Goal: Navigation & Orientation: Find specific page/section

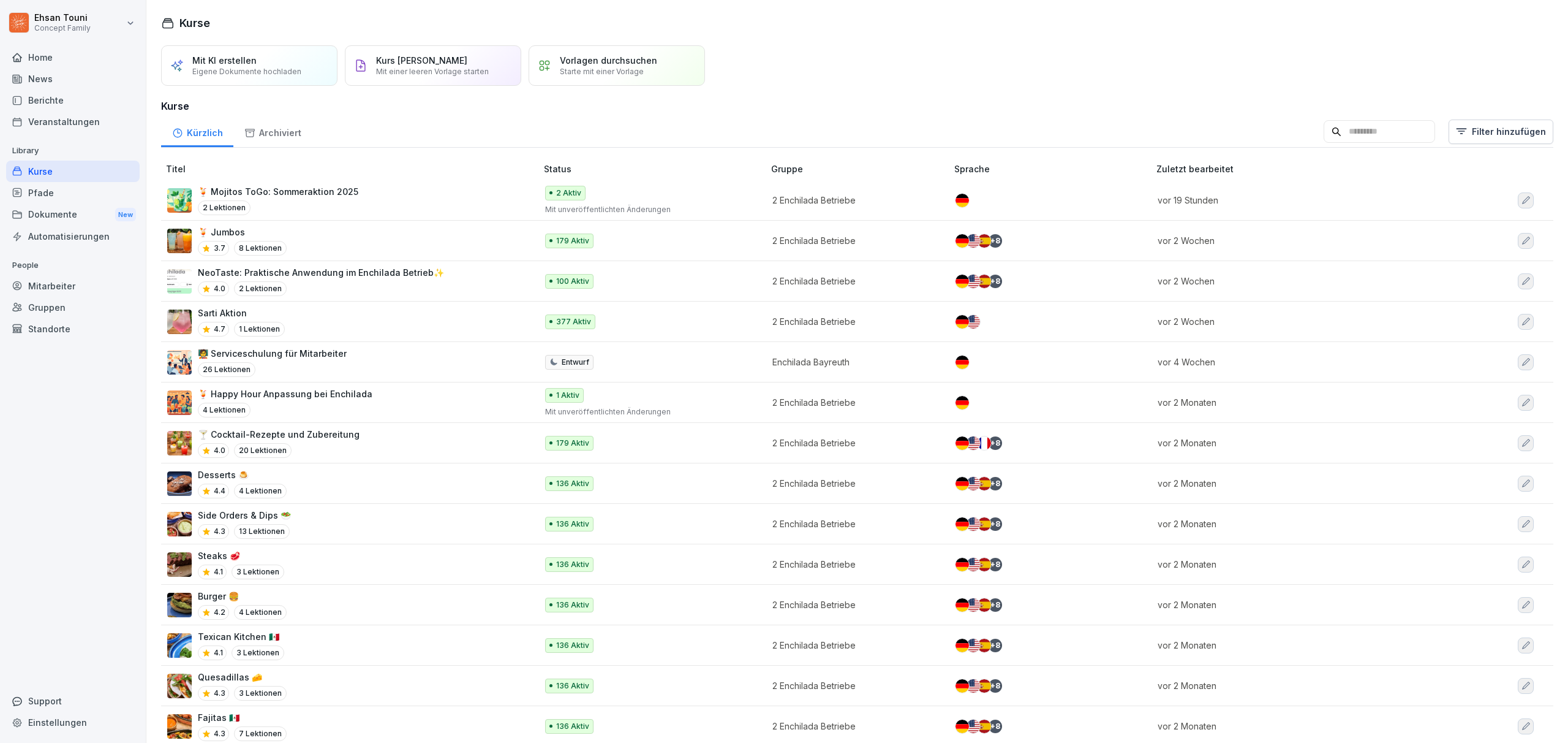
click at [363, 195] on div "🍹 Mojitos ToGo: Sommeraktion 2025 2 Lektionen" at bounding box center [346, 200] width 357 height 30
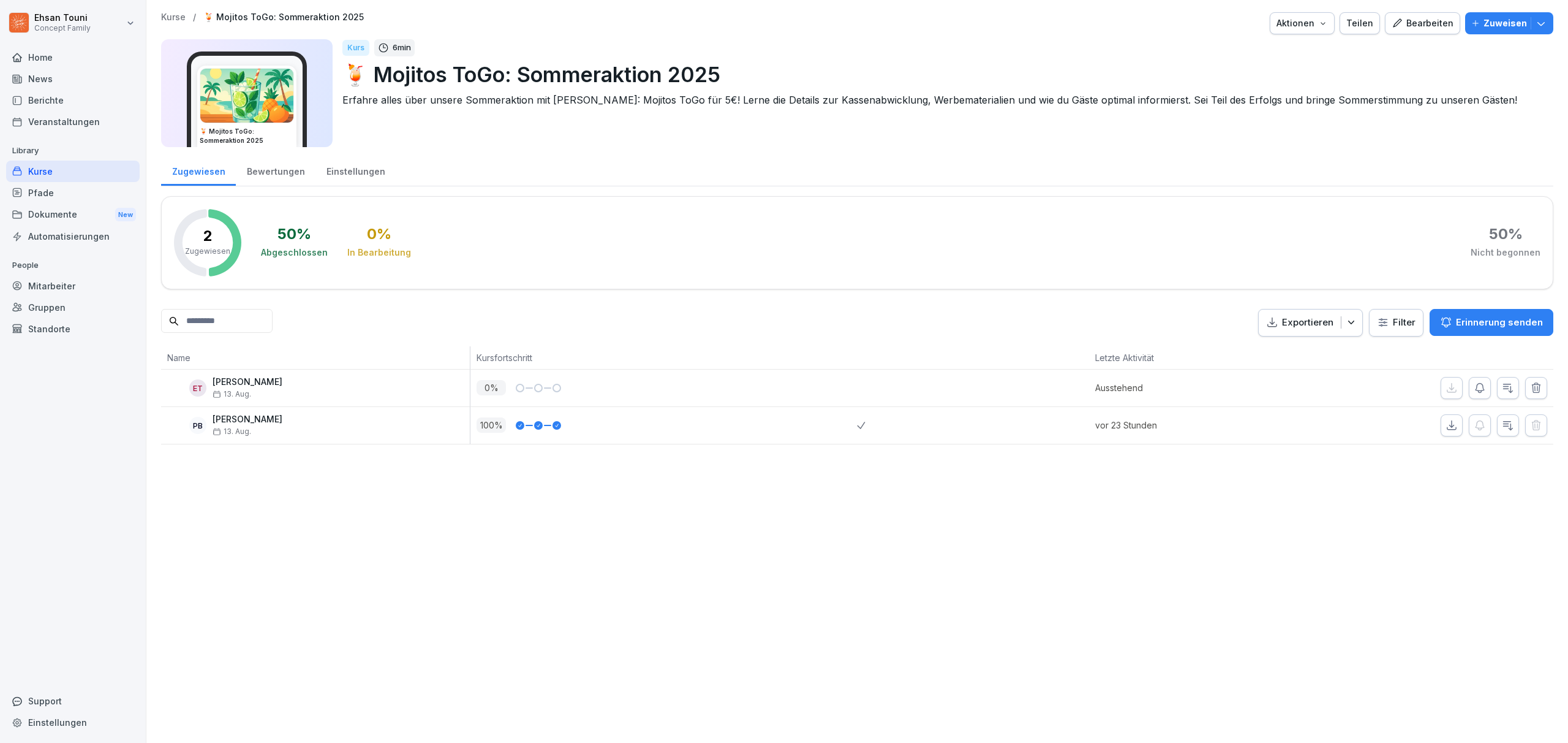
click at [1540, 21] on icon "button" at bounding box center [1541, 23] width 12 height 12
click at [1102, 176] on div "Zugewiesen Bewertungen Einstellungen" at bounding box center [857, 170] width 1392 height 32
click at [73, 171] on div "Kurse" at bounding box center [73, 171] width 134 height 21
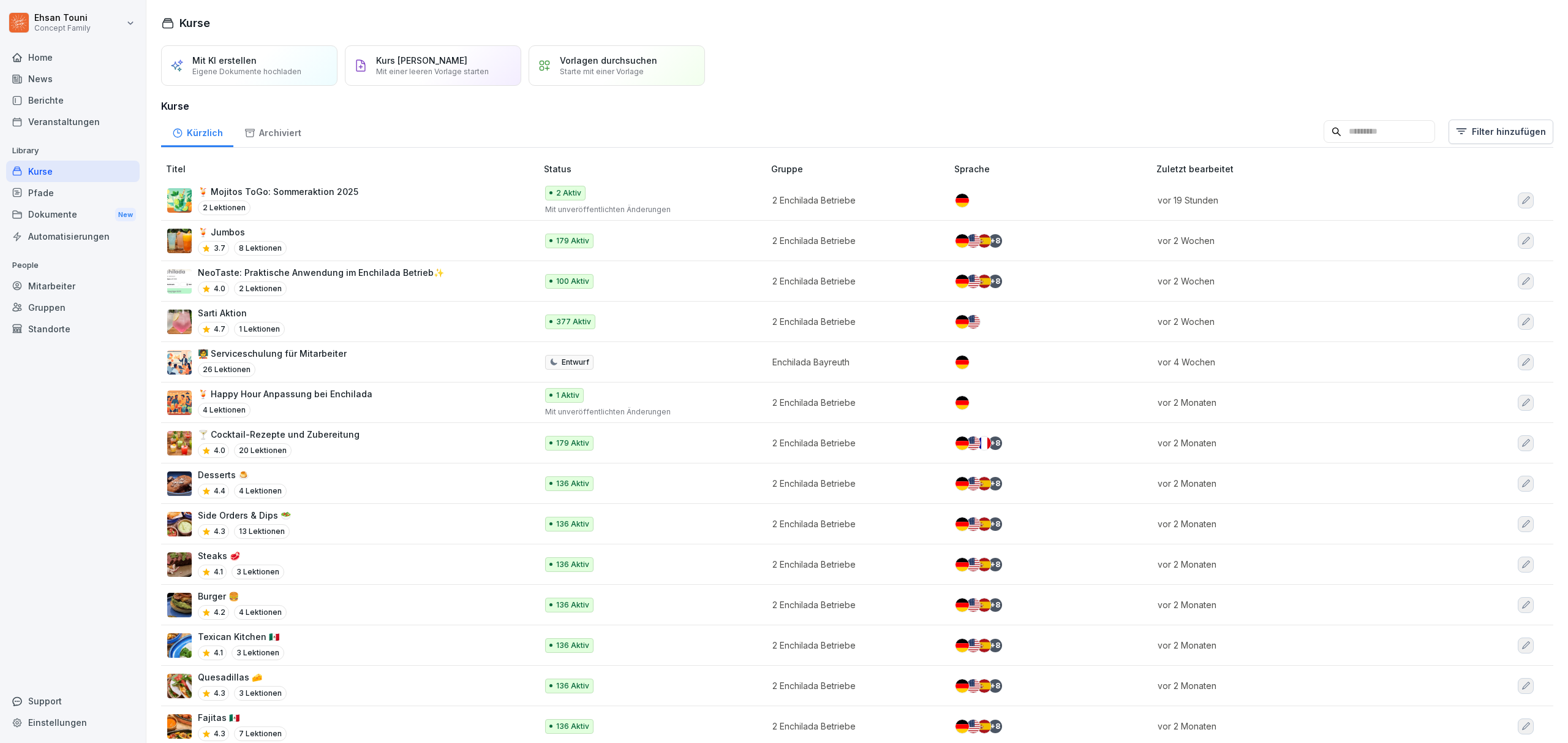
click at [317, 197] on p "🍹 Mojitos ToGo: Sommeraktion 2025" at bounding box center [278, 192] width 161 height 13
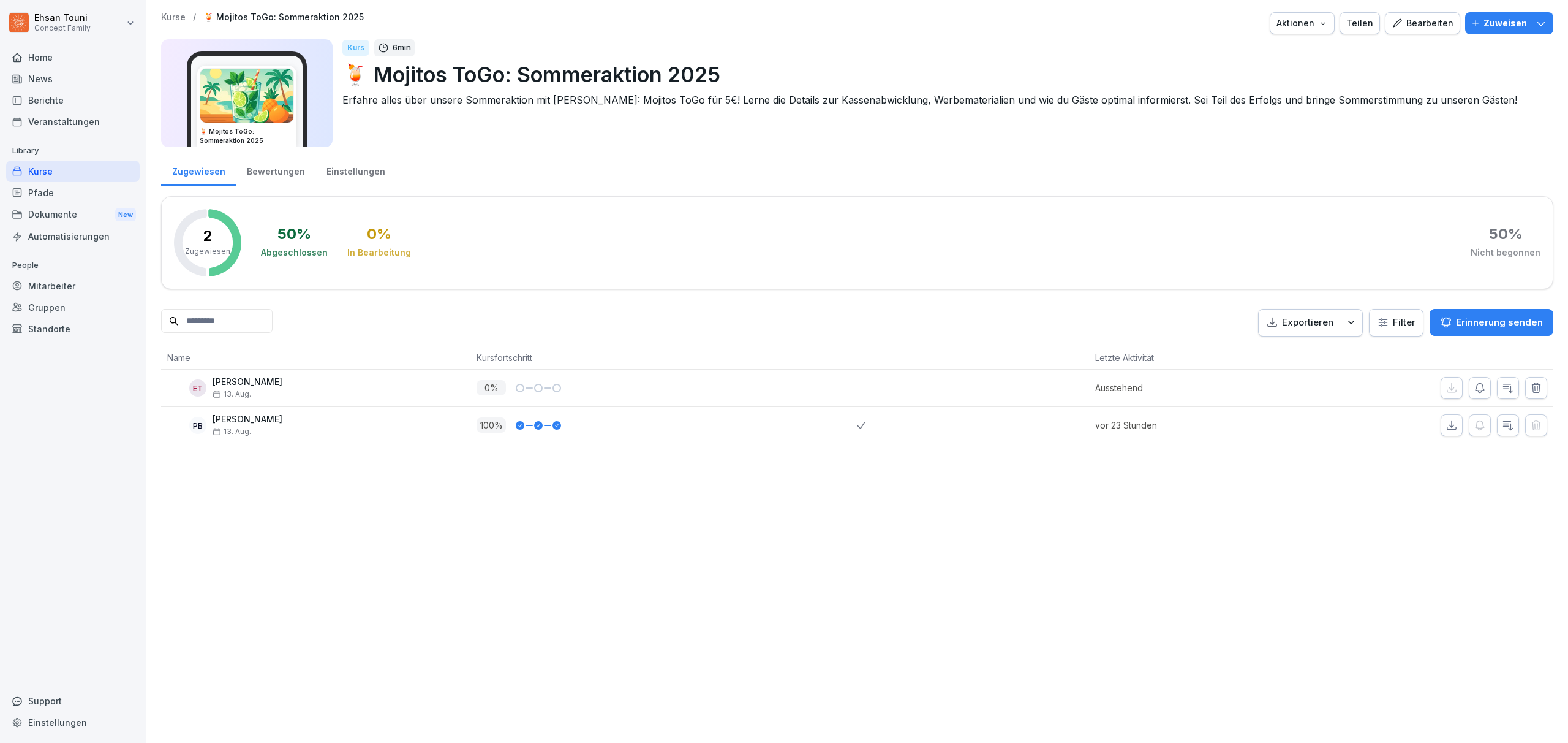
click at [1415, 23] on div "Bearbeiten" at bounding box center [1423, 23] width 62 height 13
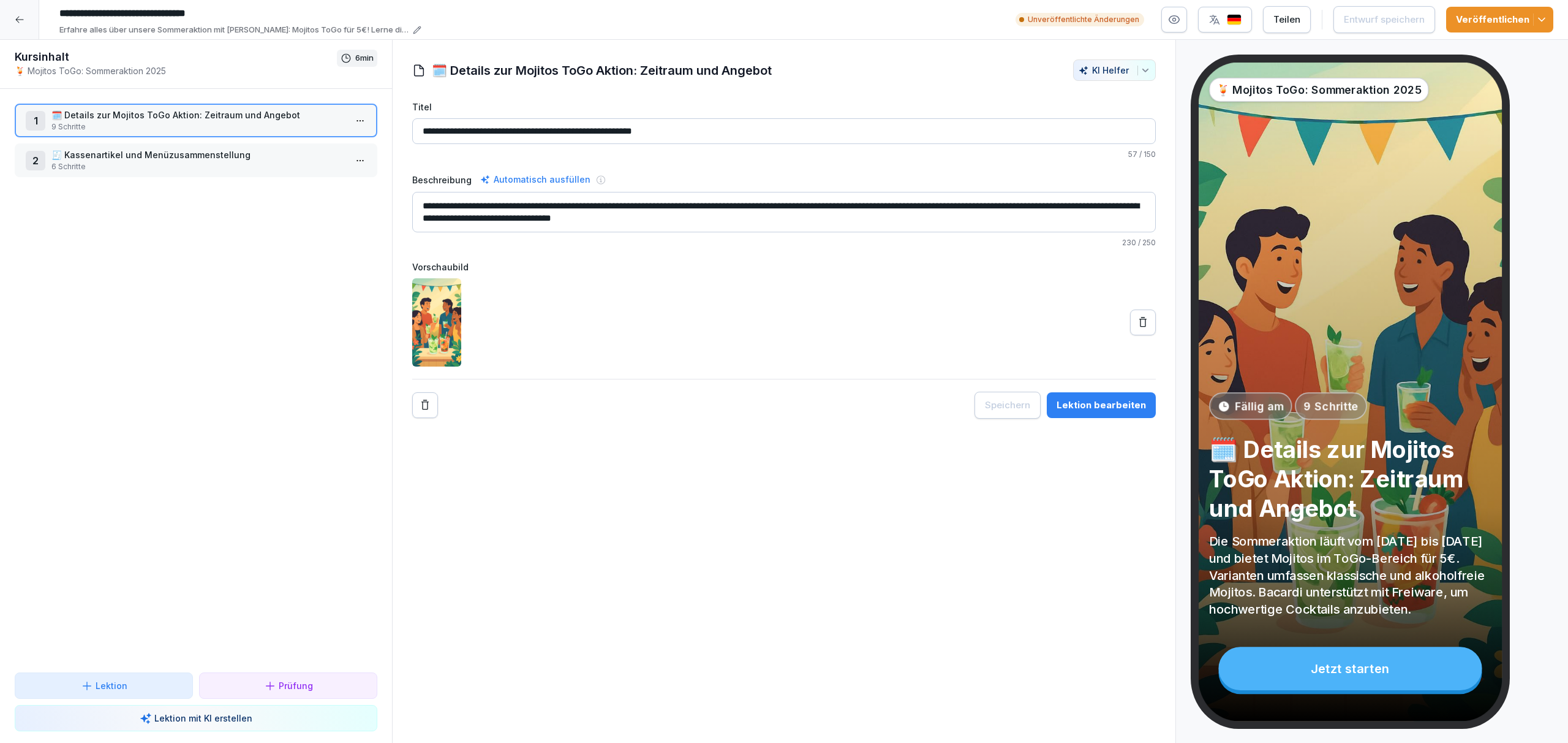
click at [1539, 18] on polyline "button" at bounding box center [1542, 20] width 6 height 3
click at [1551, 367] on div "🍹 Mojitos ToGo: Sommeraktion 2025 Fällig am 9 Schritte 🗓️ Details zur Mojitos T…" at bounding box center [1420, 479] width 458 height 851
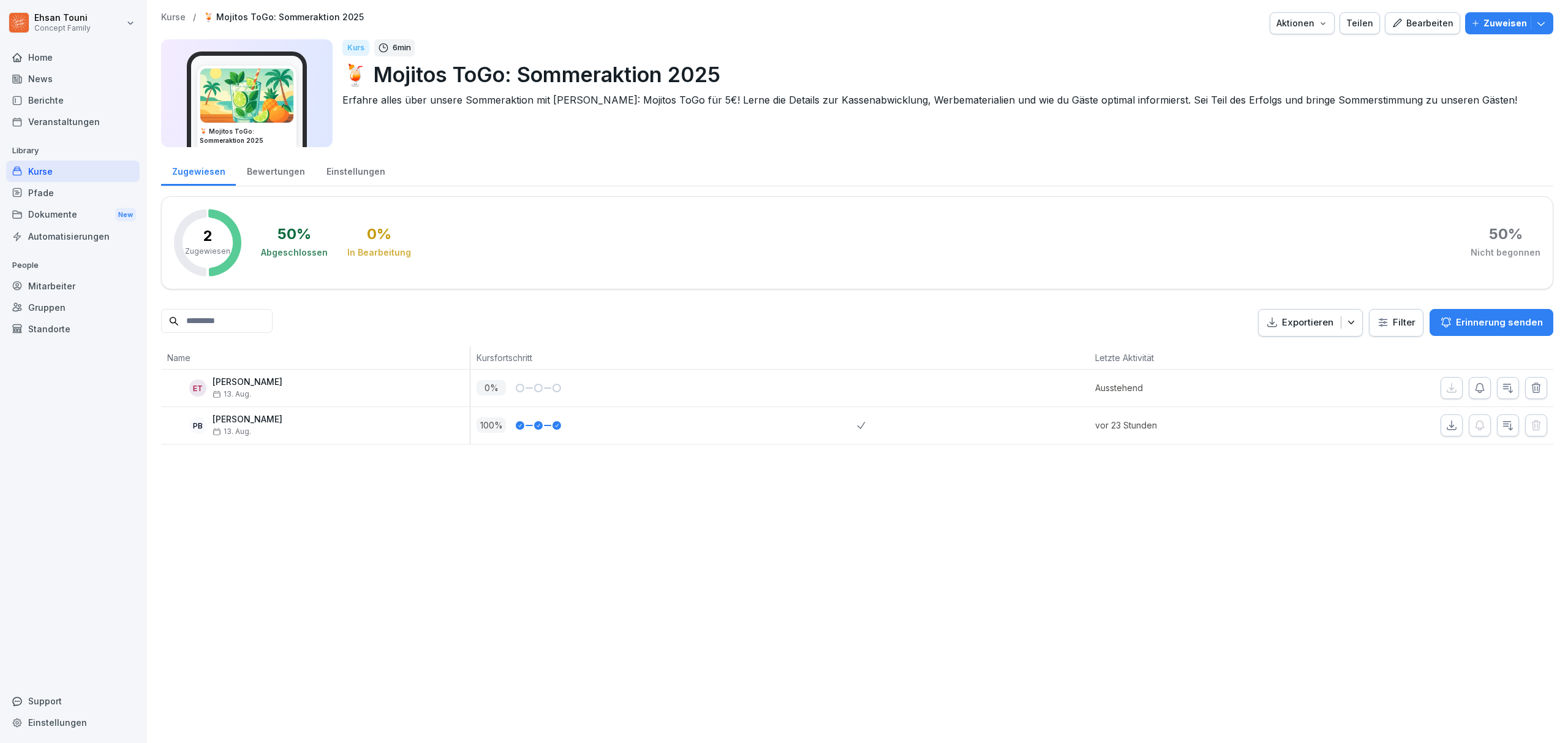
click at [79, 173] on div "Kurse" at bounding box center [73, 171] width 134 height 21
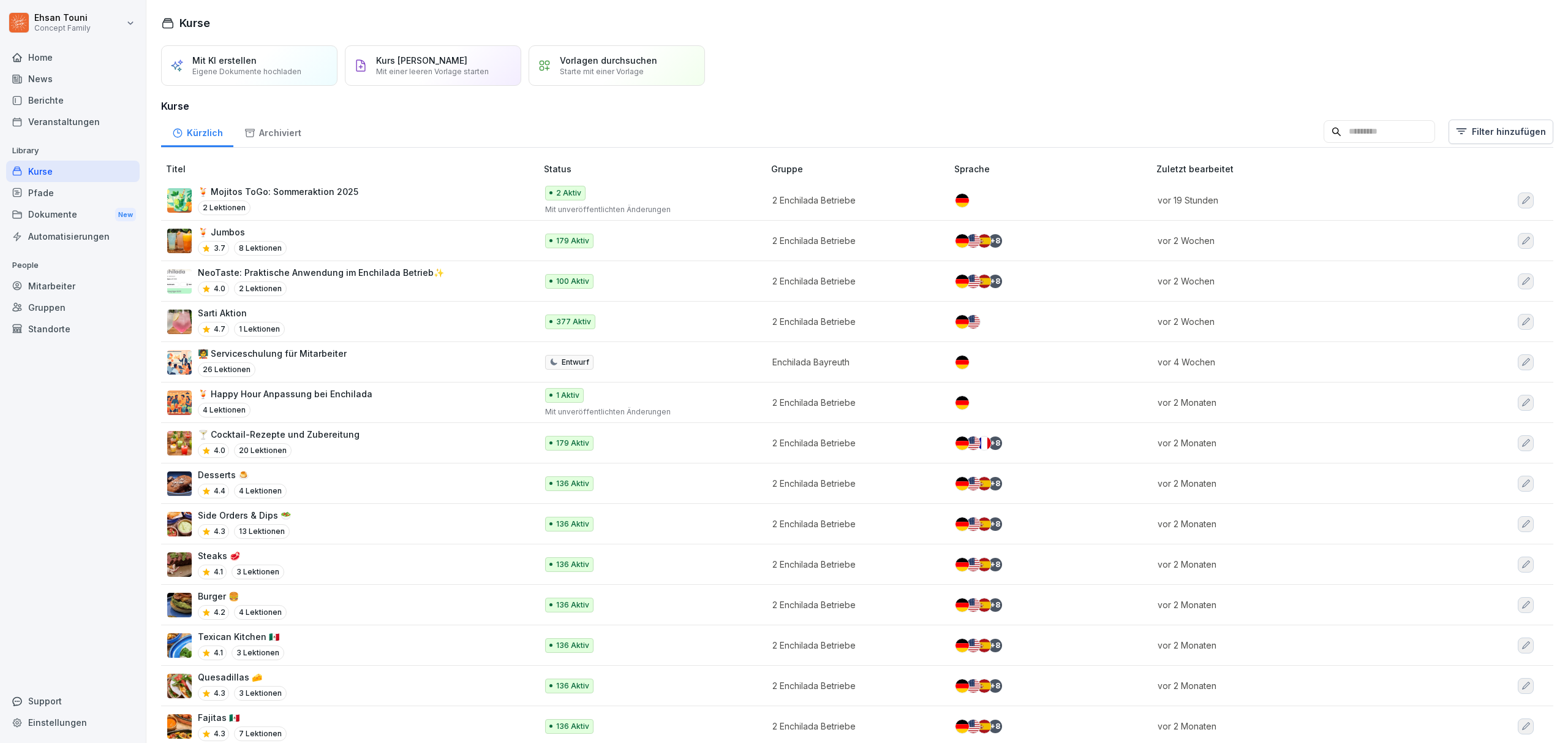
click at [216, 245] on p "3.7" at bounding box center [219, 248] width 12 height 11
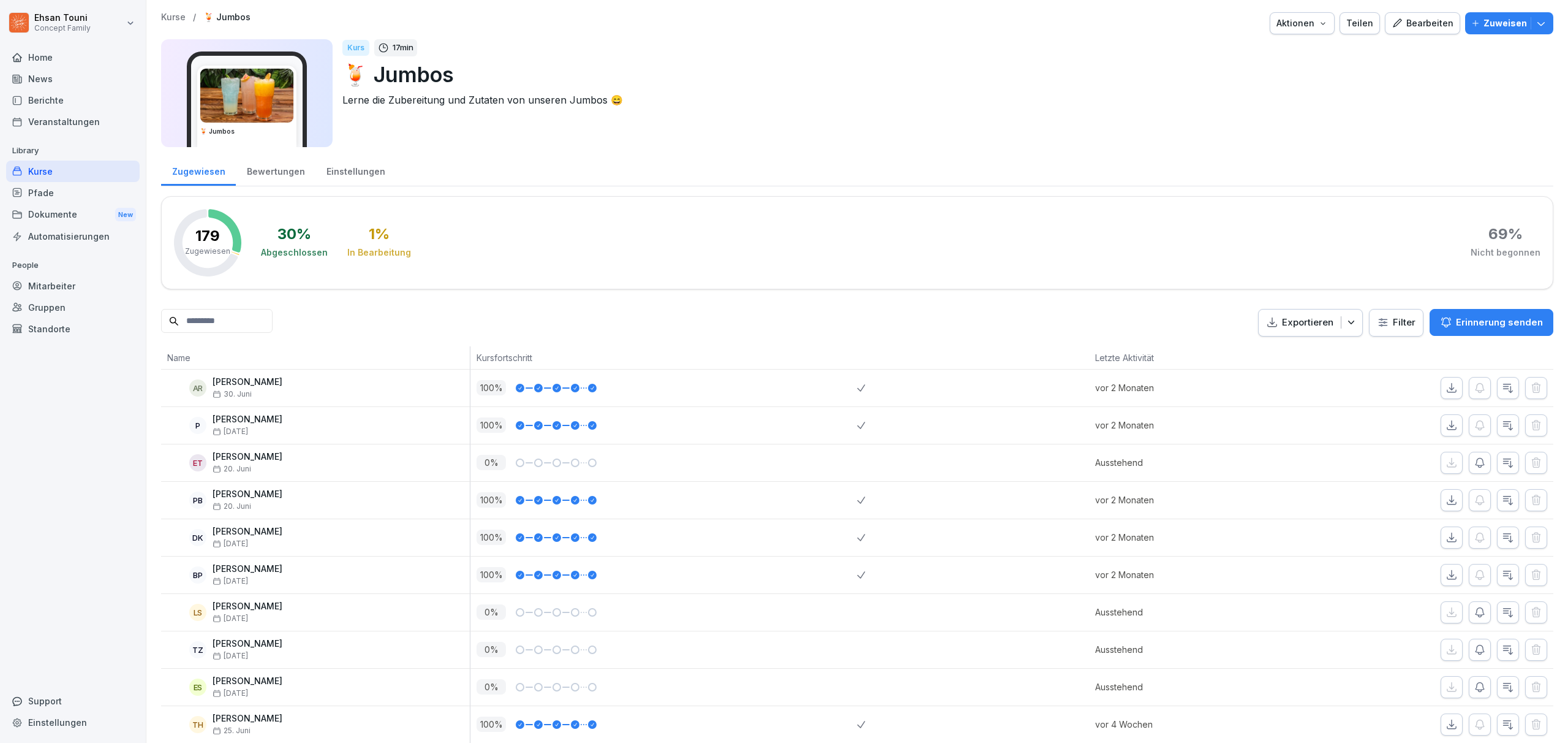
click at [280, 180] on div "Bewertungen" at bounding box center [275, 170] width 80 height 32
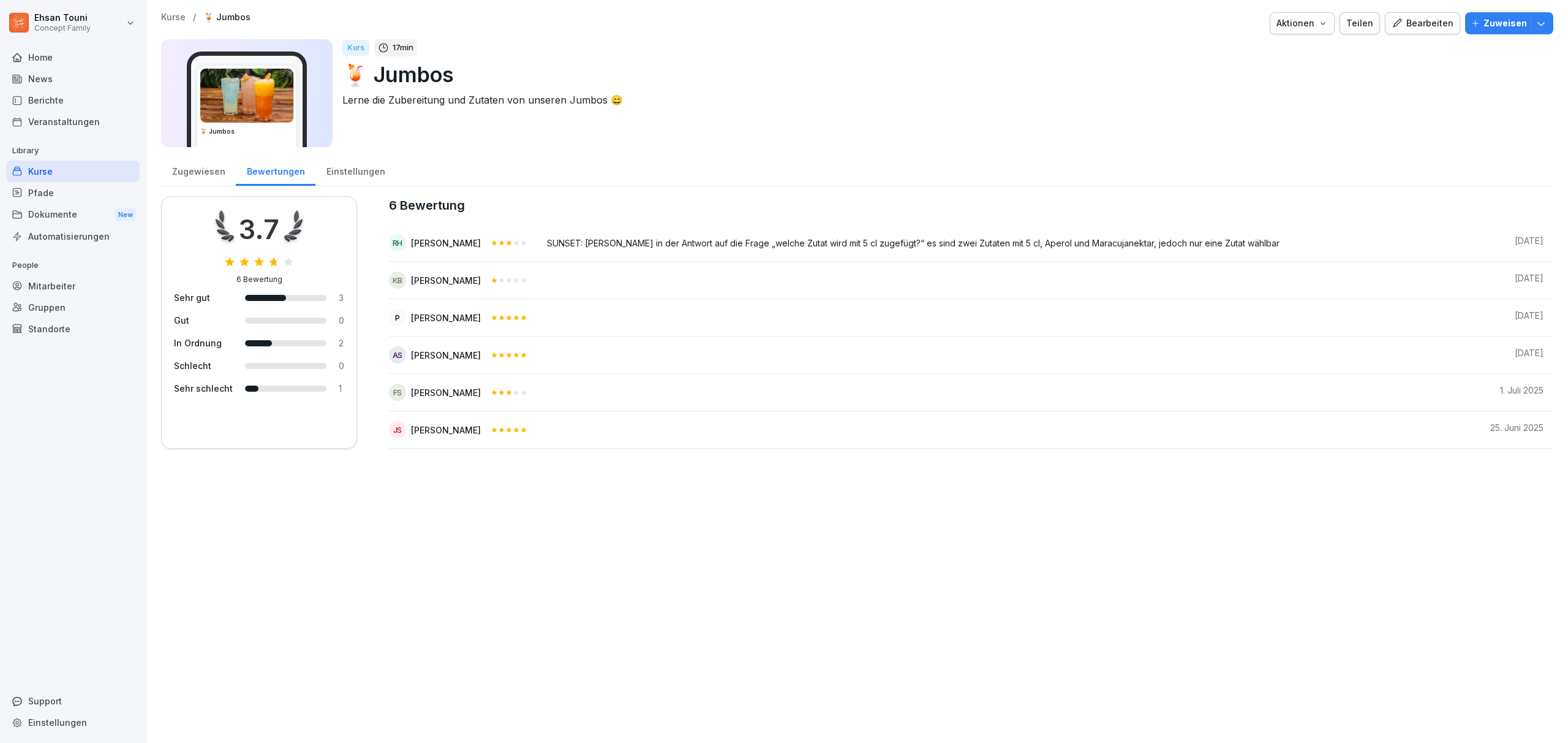
click at [191, 165] on div "Zugewiesen" at bounding box center [199, 170] width 75 height 32
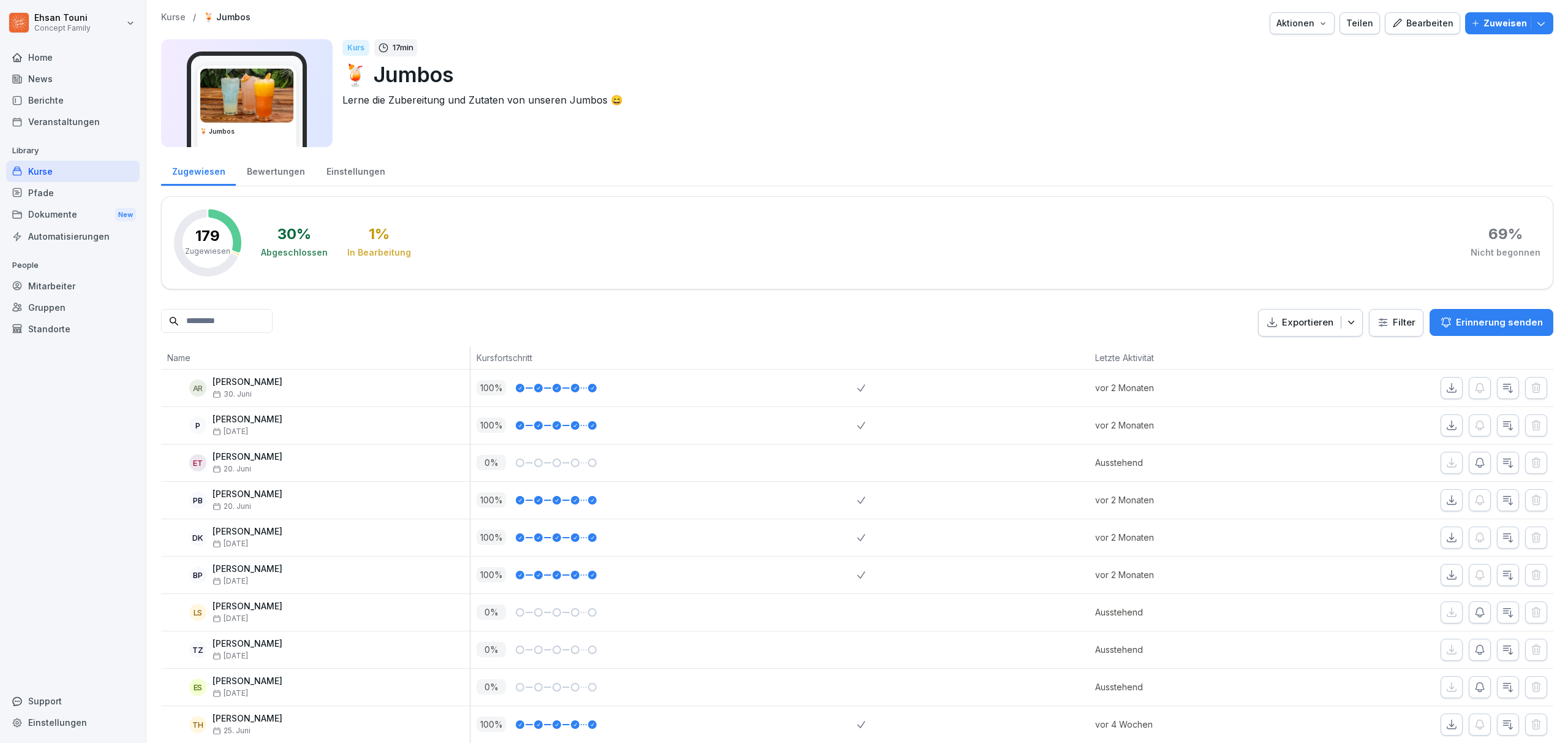
click at [1429, 21] on div "Bearbeiten" at bounding box center [1423, 23] width 62 height 13
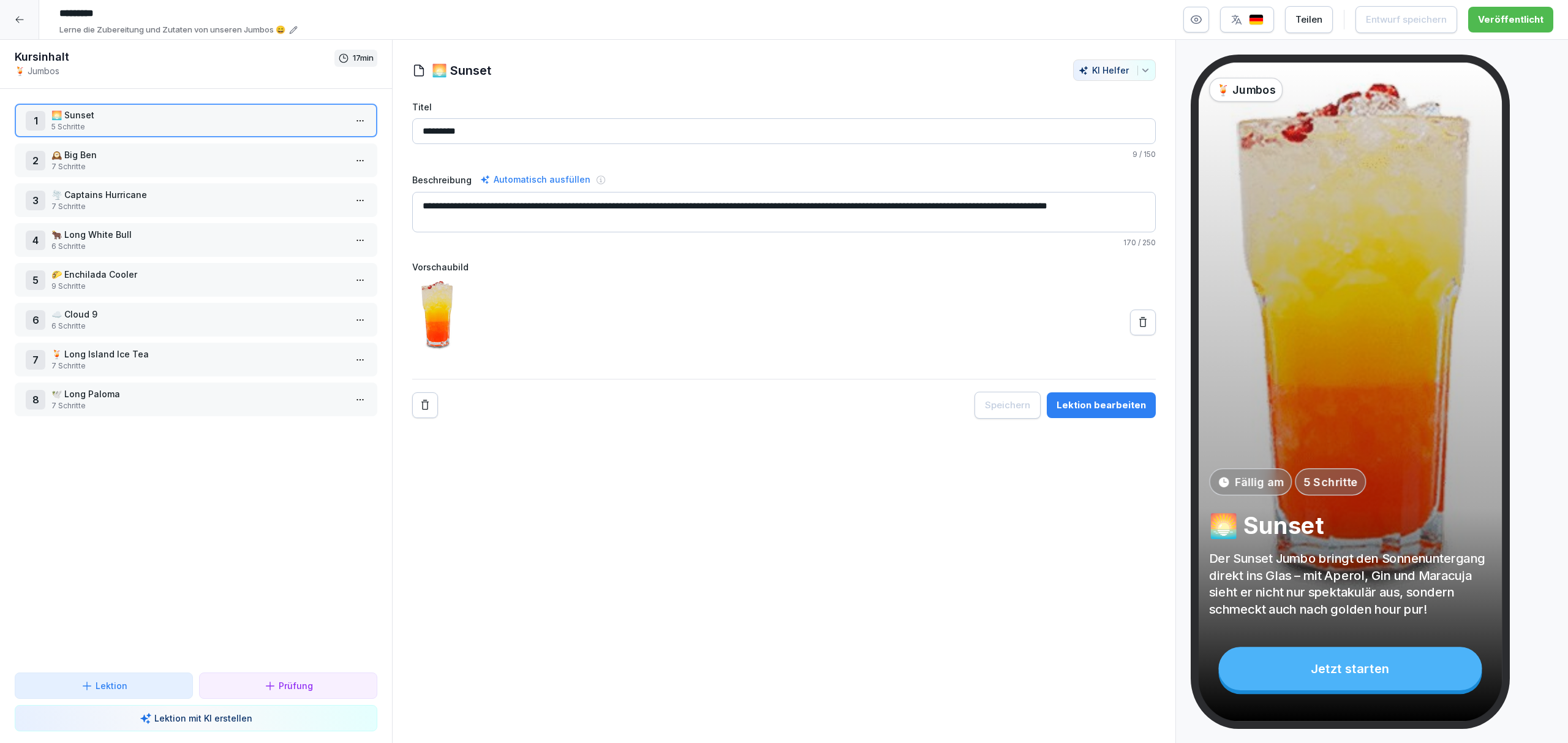
click at [1125, 401] on div "Lektion bearbeiten" at bounding box center [1101, 405] width 90 height 13
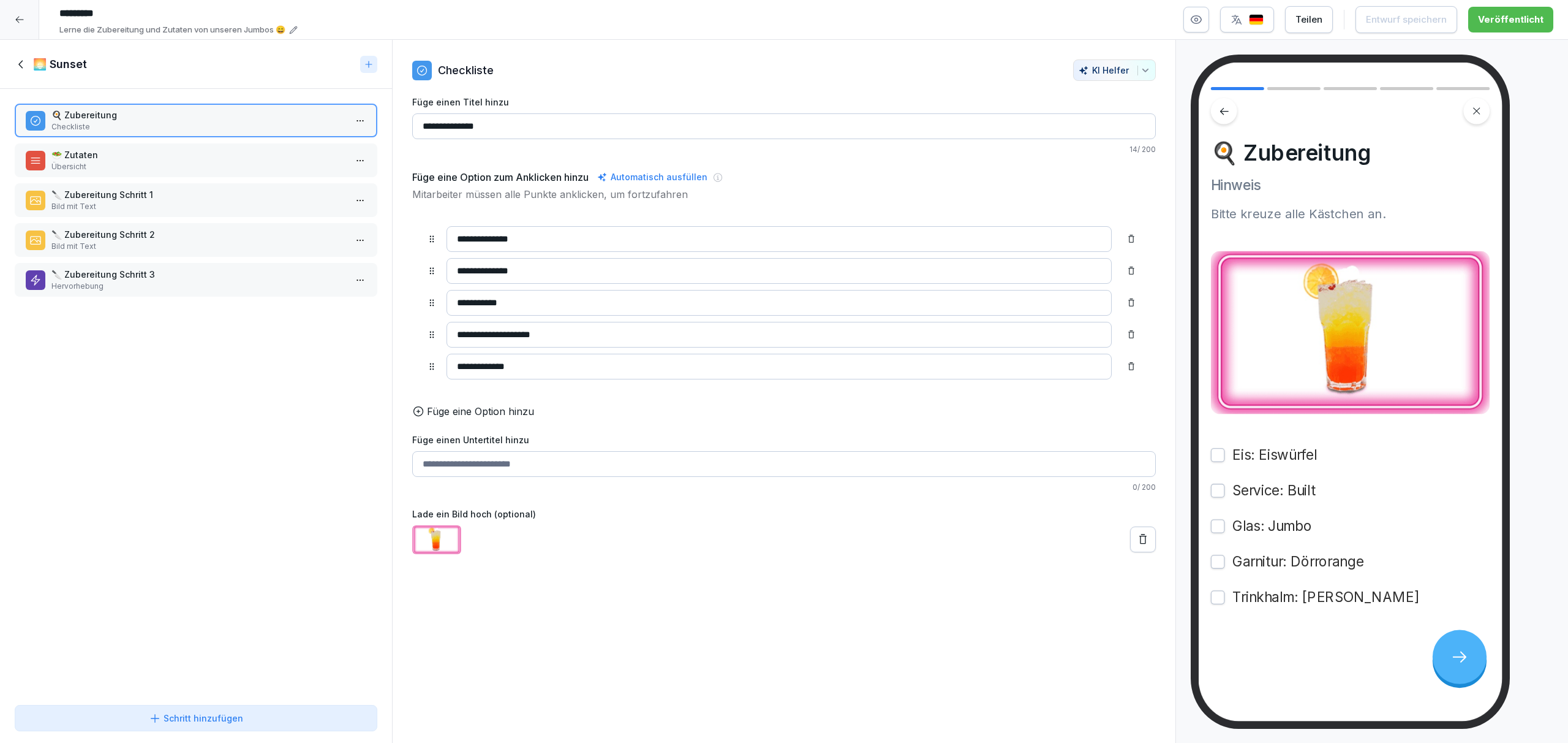
click at [21, 61] on icon at bounding box center [21, 64] width 13 height 13
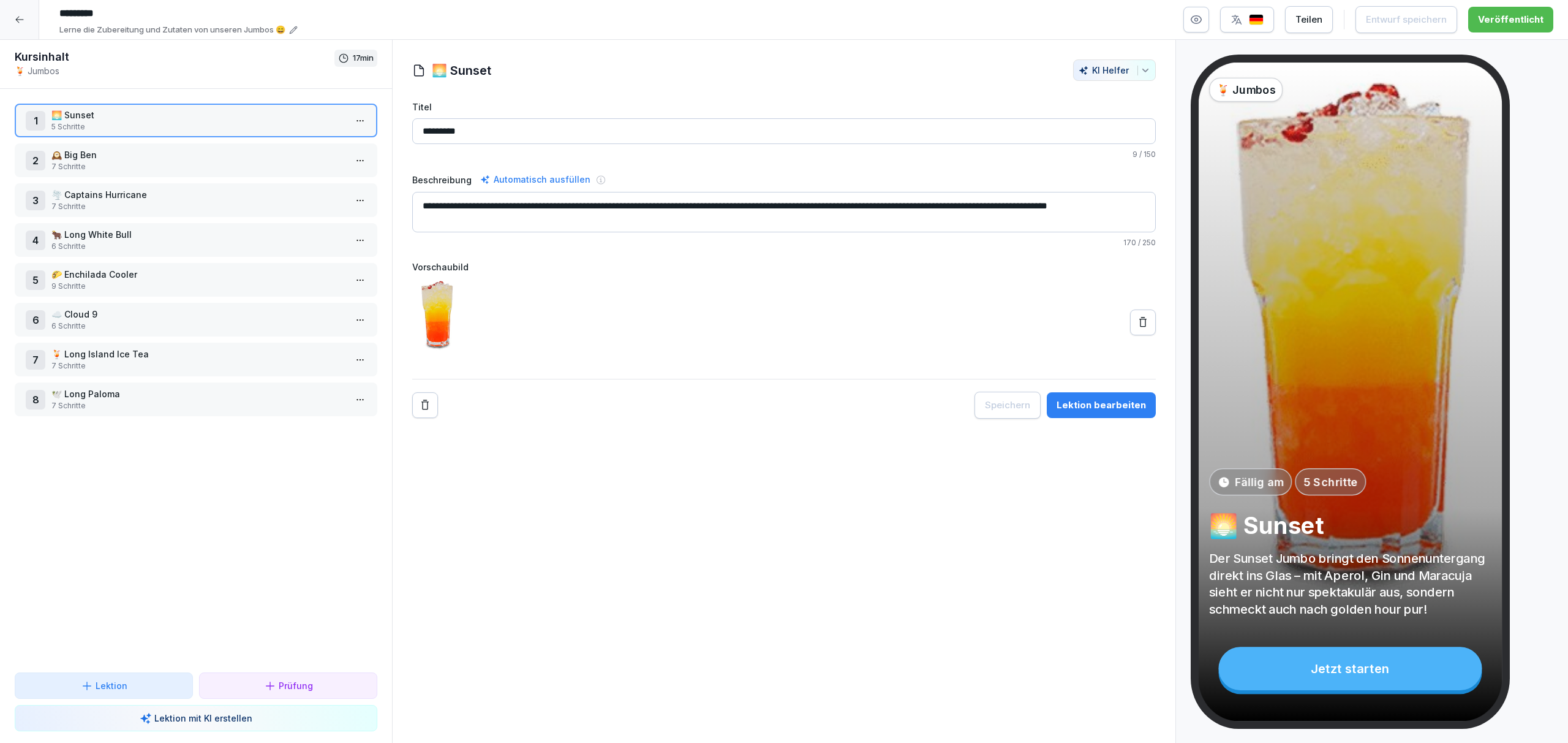
click at [26, 26] on div at bounding box center [19, 19] width 39 height 39
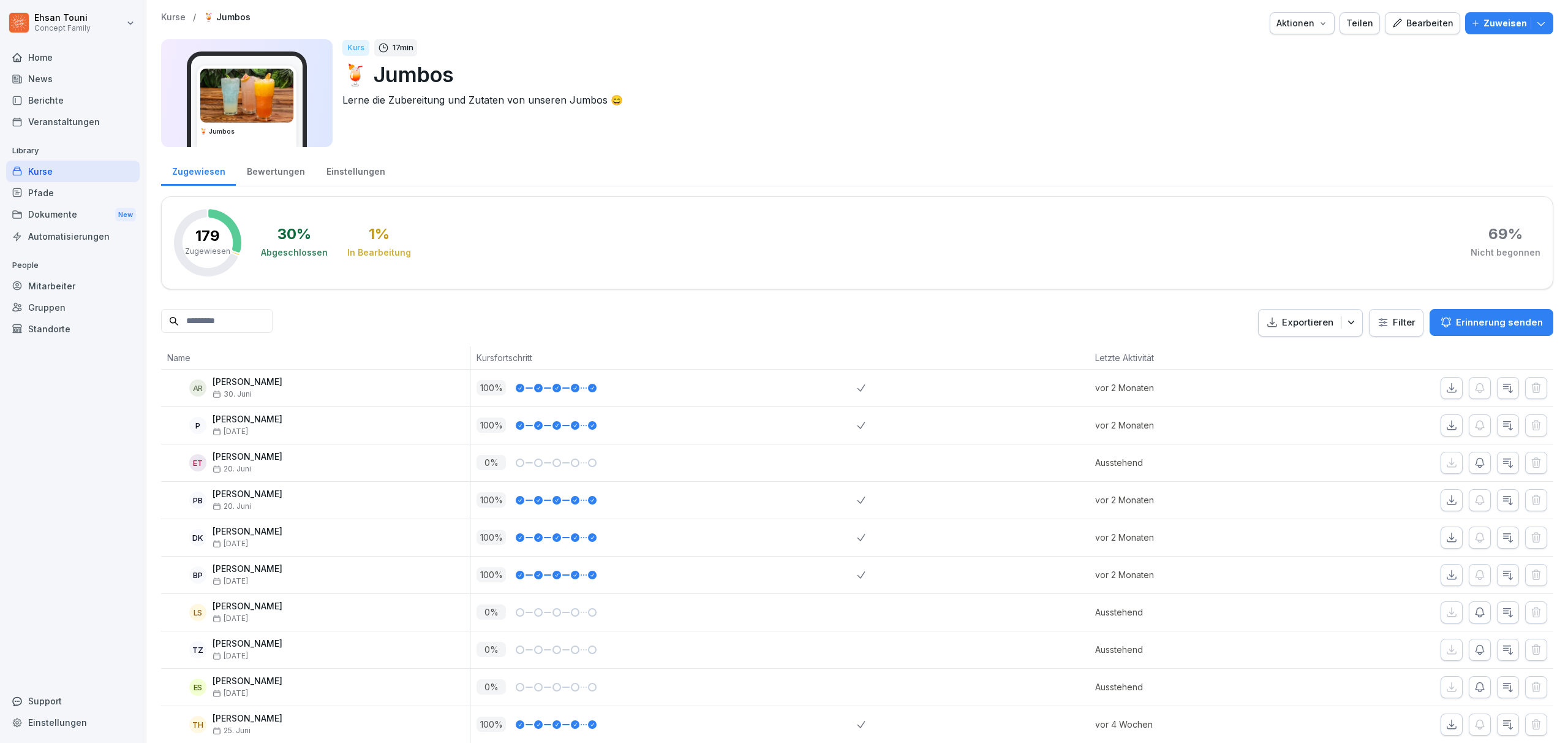
click at [57, 167] on div "Kurse" at bounding box center [73, 171] width 134 height 21
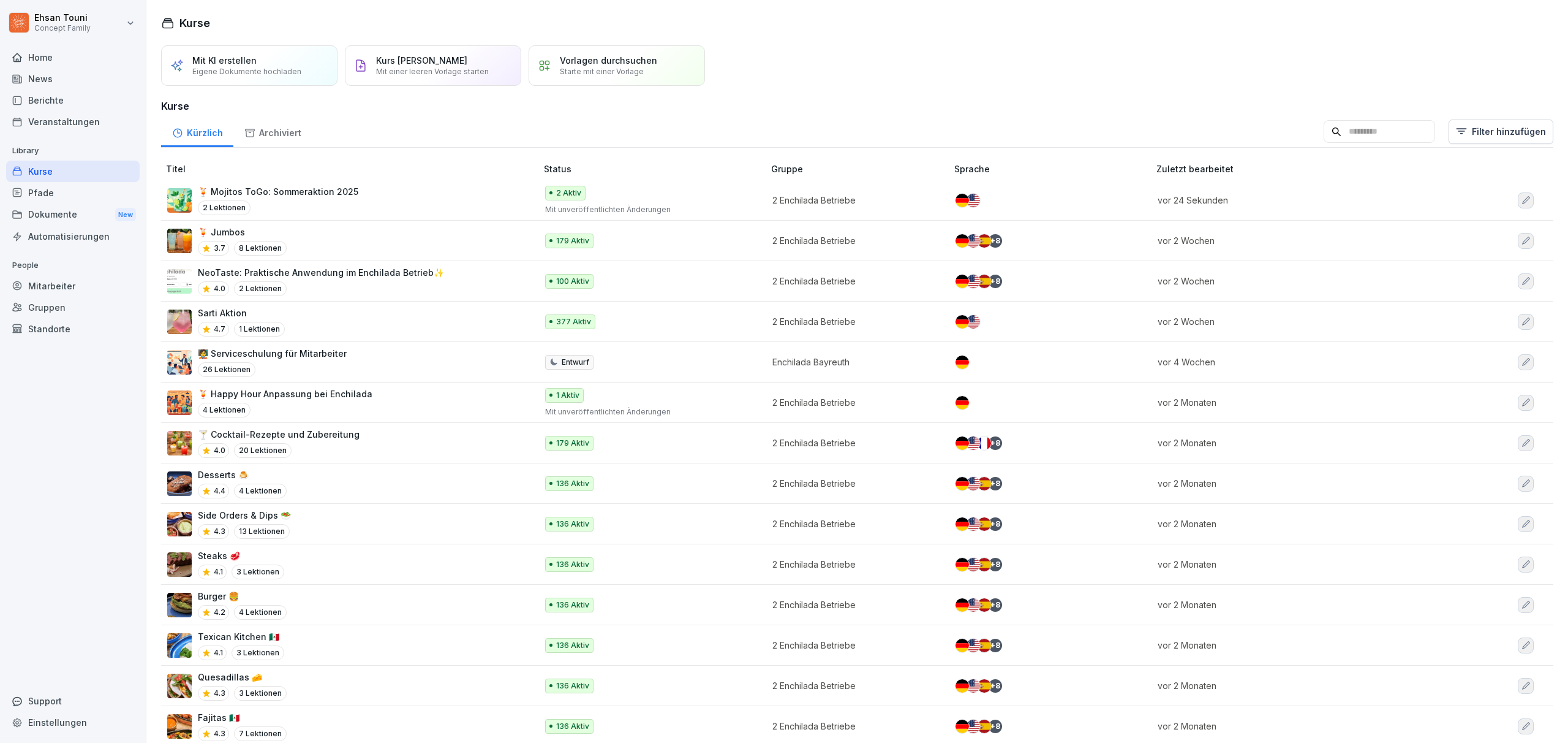
click at [323, 244] on div "🍹 Jumbos 3.7 8 Lektionen" at bounding box center [346, 240] width 357 height 30
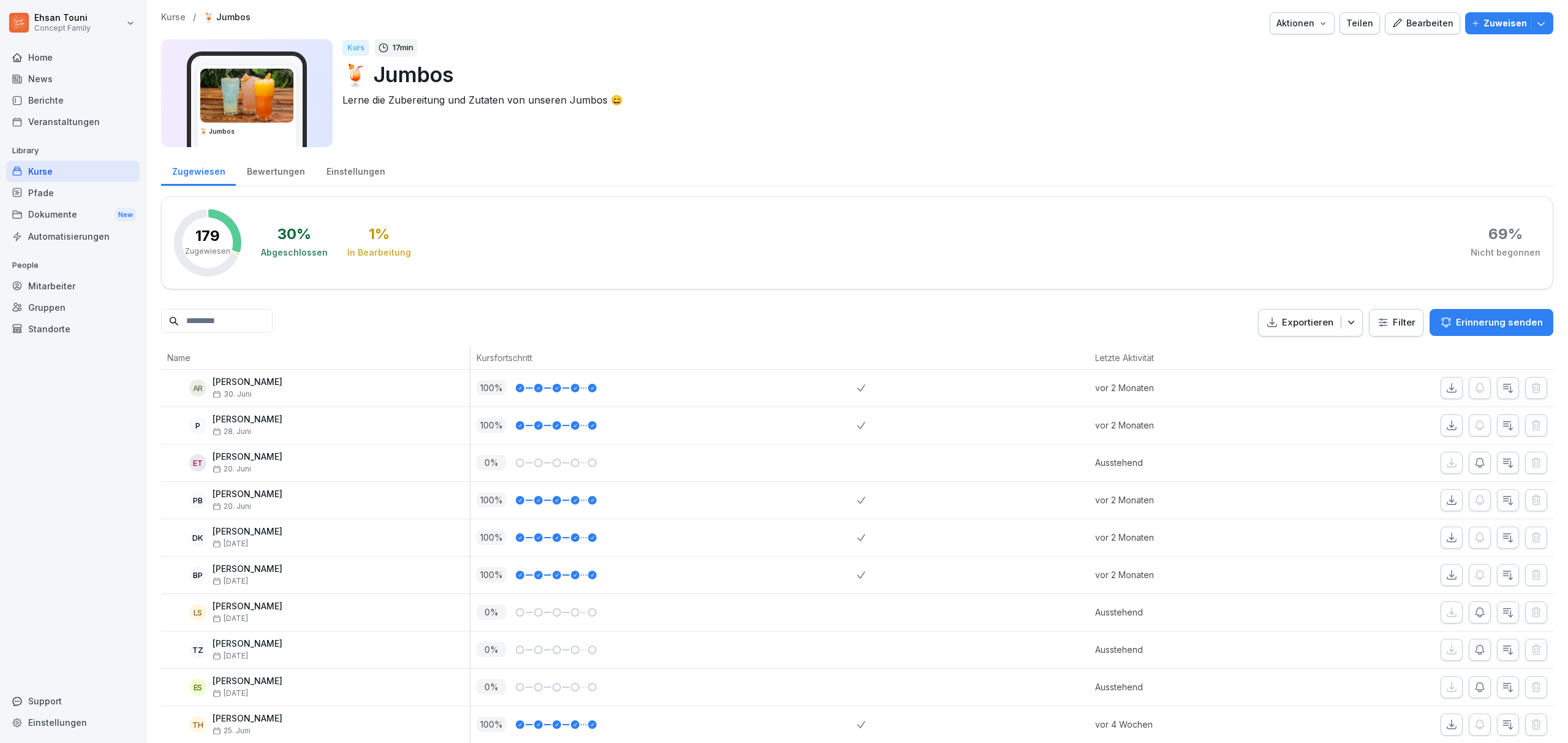
click at [1322, 24] on div "Aktionen" at bounding box center [1302, 23] width 51 height 13
click at [602, 271] on html "Ehsan Touni Concept Family Home News Berichte Veranstaltungen Library Kurse Pfa…" at bounding box center [784, 372] width 1568 height 743
click at [342, 173] on div "Einstellungen" at bounding box center [355, 170] width 80 height 32
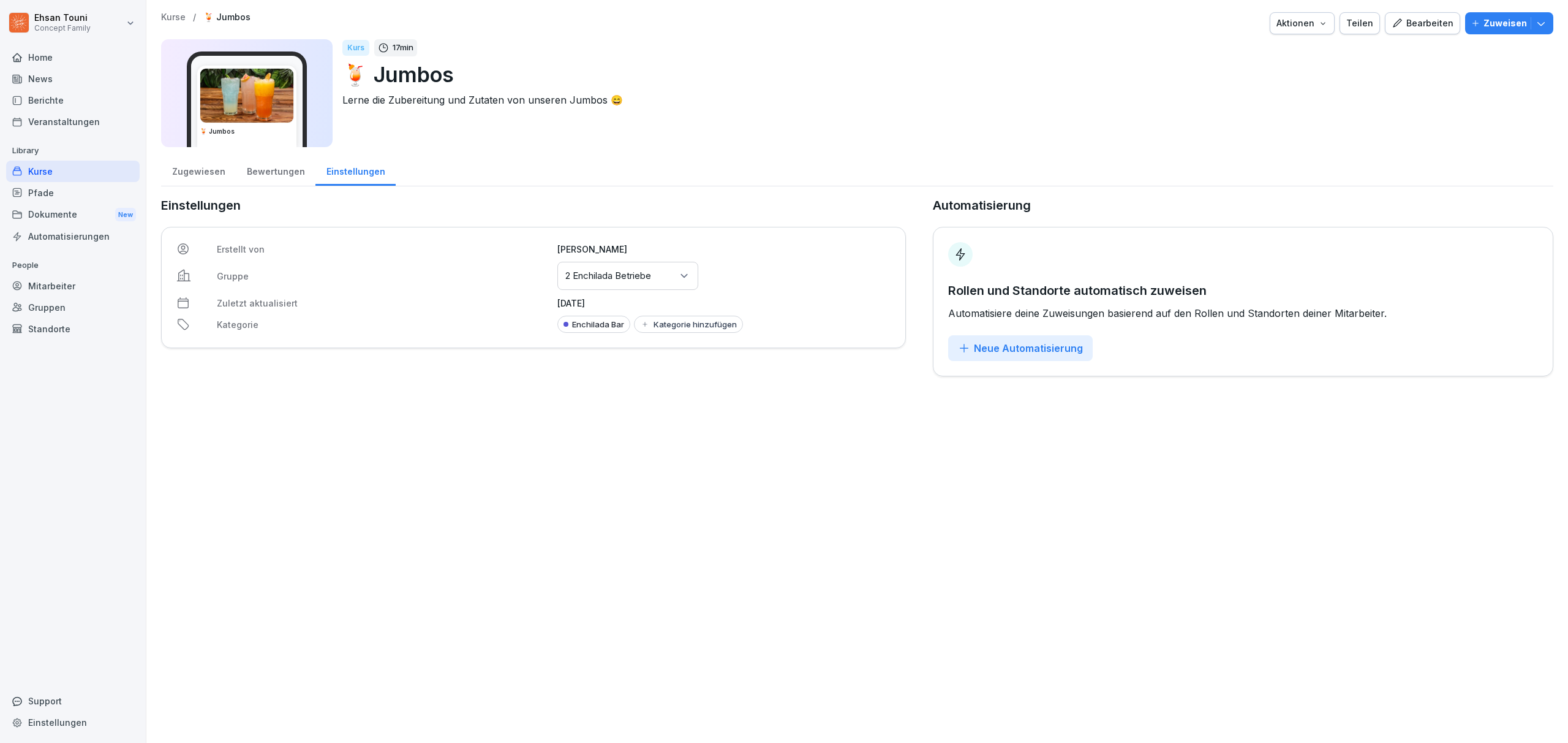
click at [112, 167] on div "Kurse" at bounding box center [73, 171] width 134 height 21
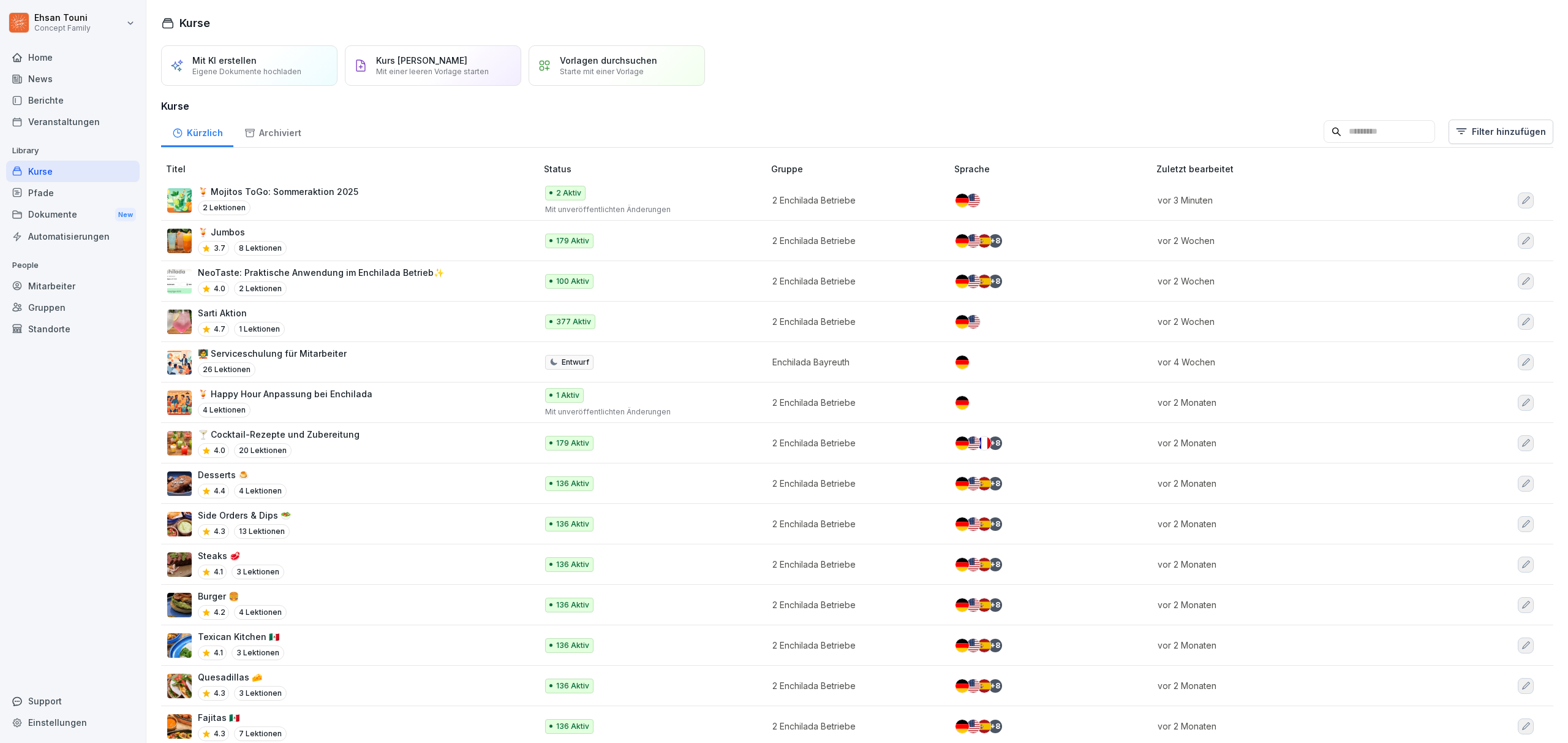
click at [357, 318] on div "Sarti Aktion 4.7 1 Lektionen" at bounding box center [346, 321] width 357 height 30
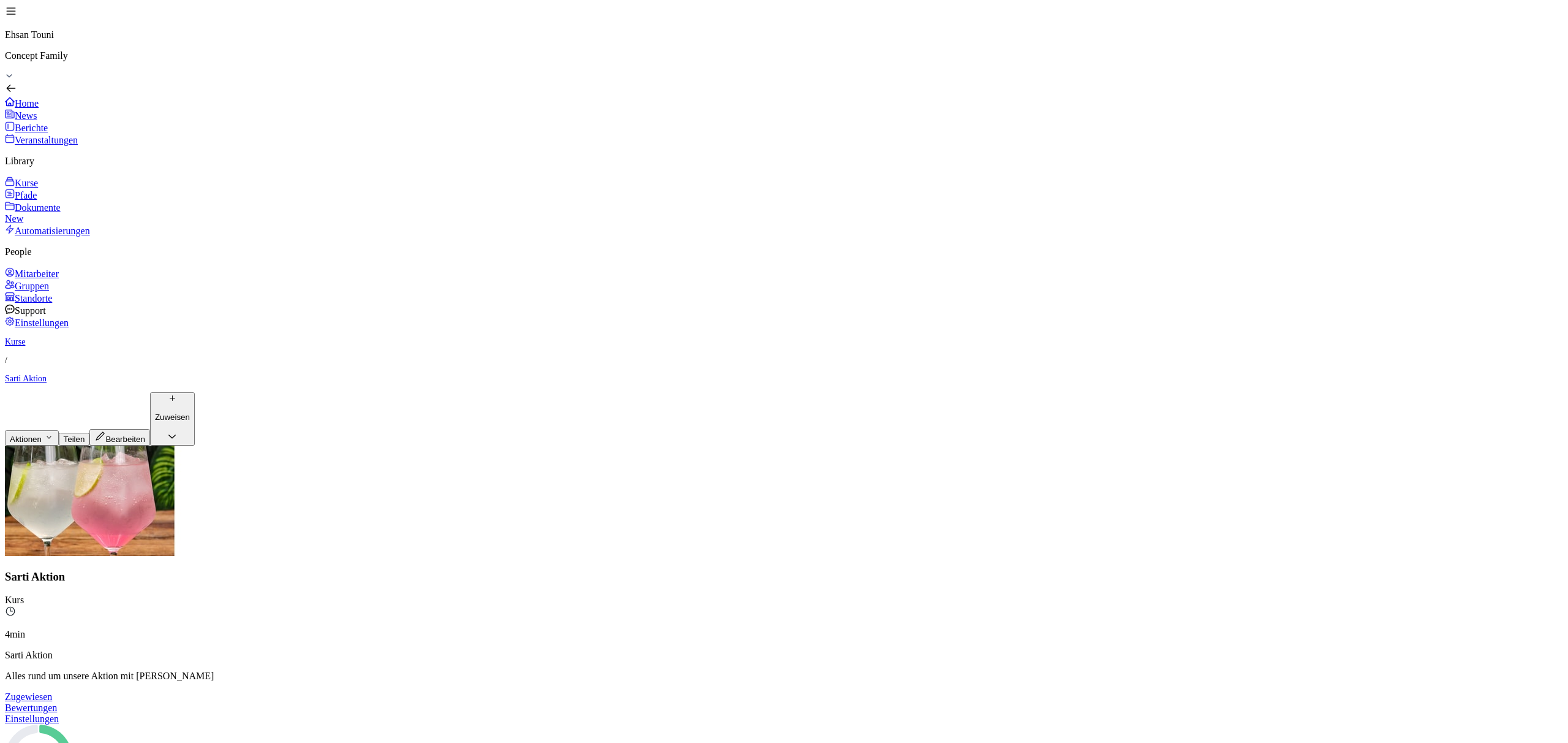
click at [354, 714] on div "Einstellungen" at bounding box center [784, 719] width 1558 height 11
click at [49, 176] on div "Kurse" at bounding box center [784, 182] width 1558 height 12
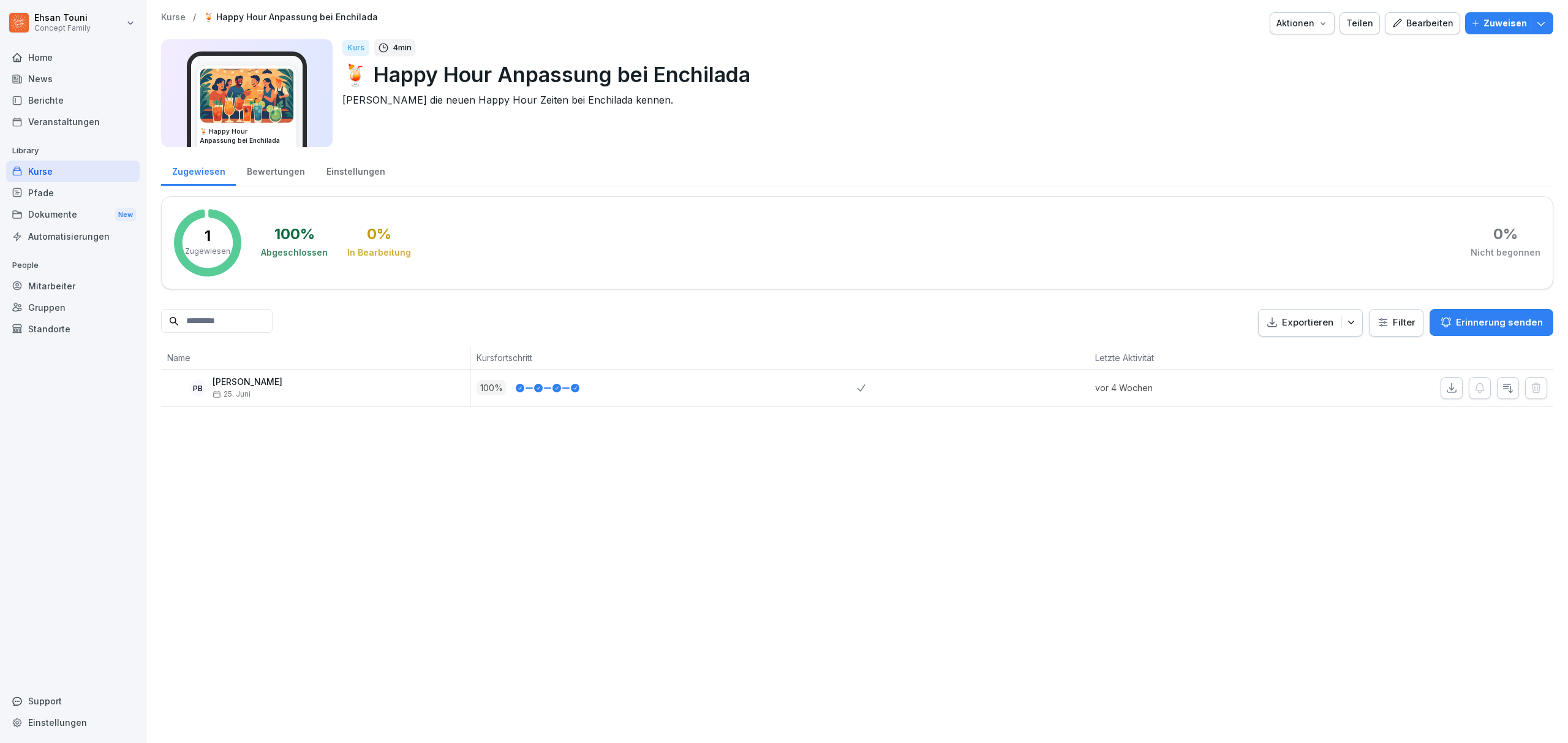
click at [54, 169] on div "Kurse" at bounding box center [73, 171] width 134 height 21
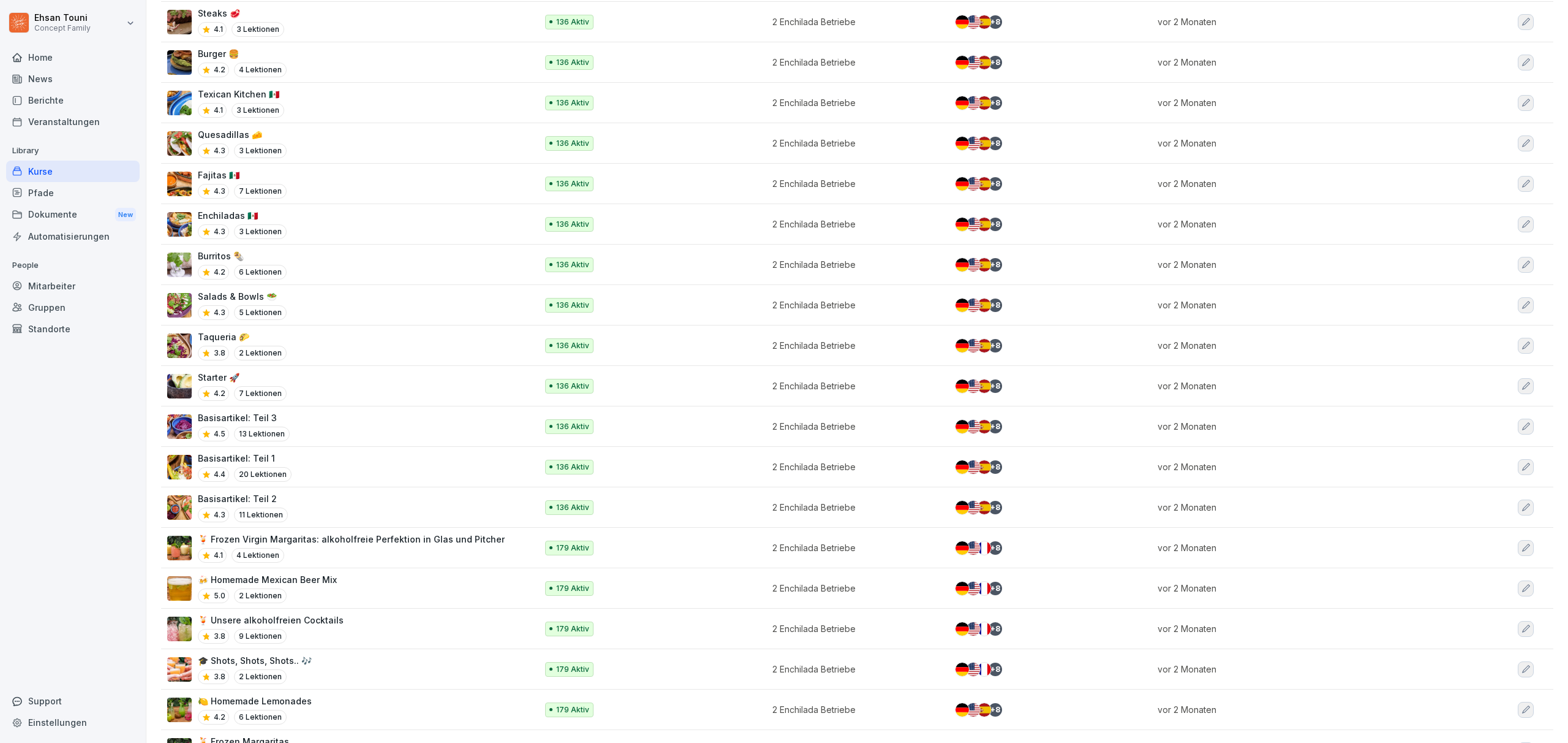
scroll to position [549, 0]
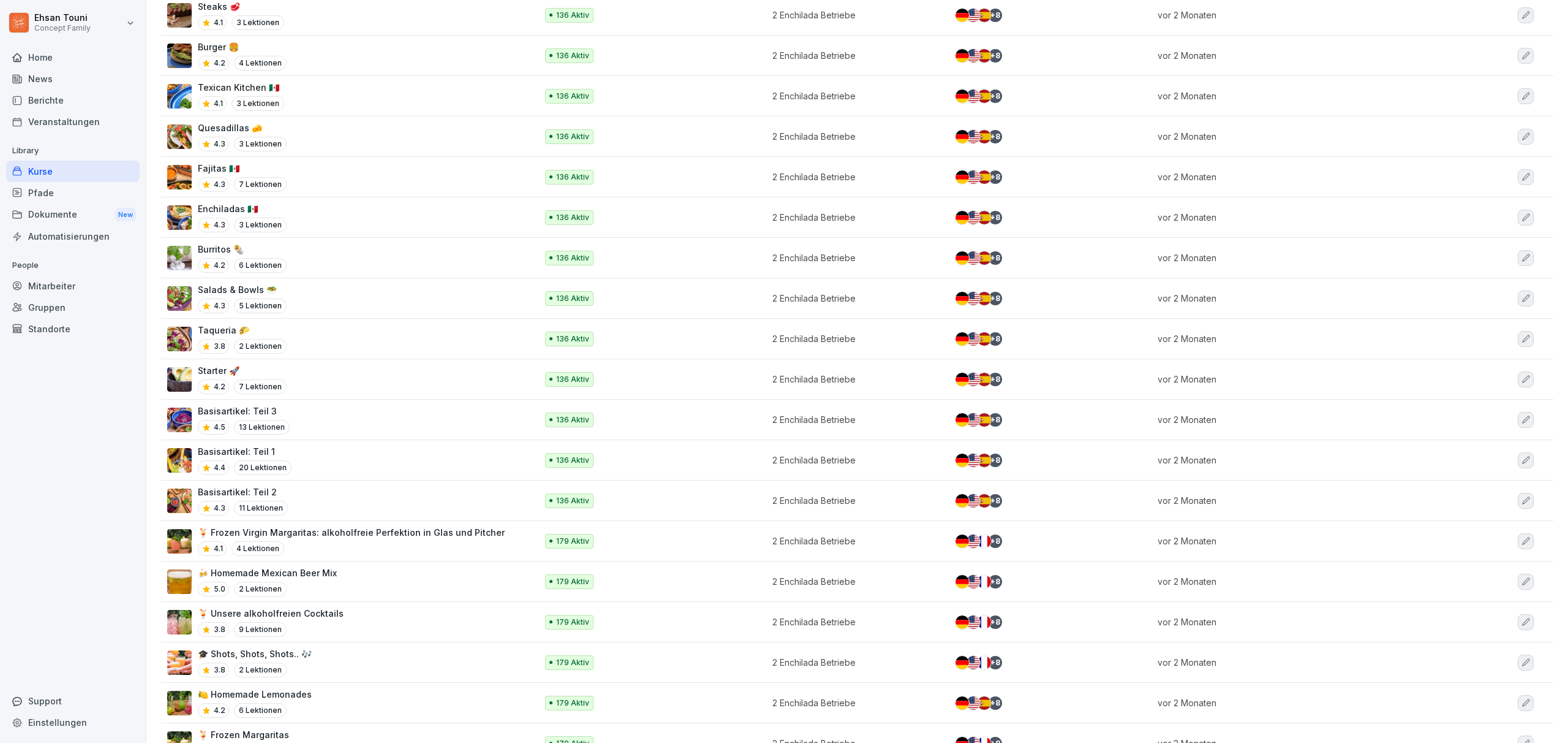
click at [351, 606] on div "🍹 Unsere alkoholfreien Cocktails 3.8 9 Lektionen" at bounding box center [346, 621] width 357 height 30
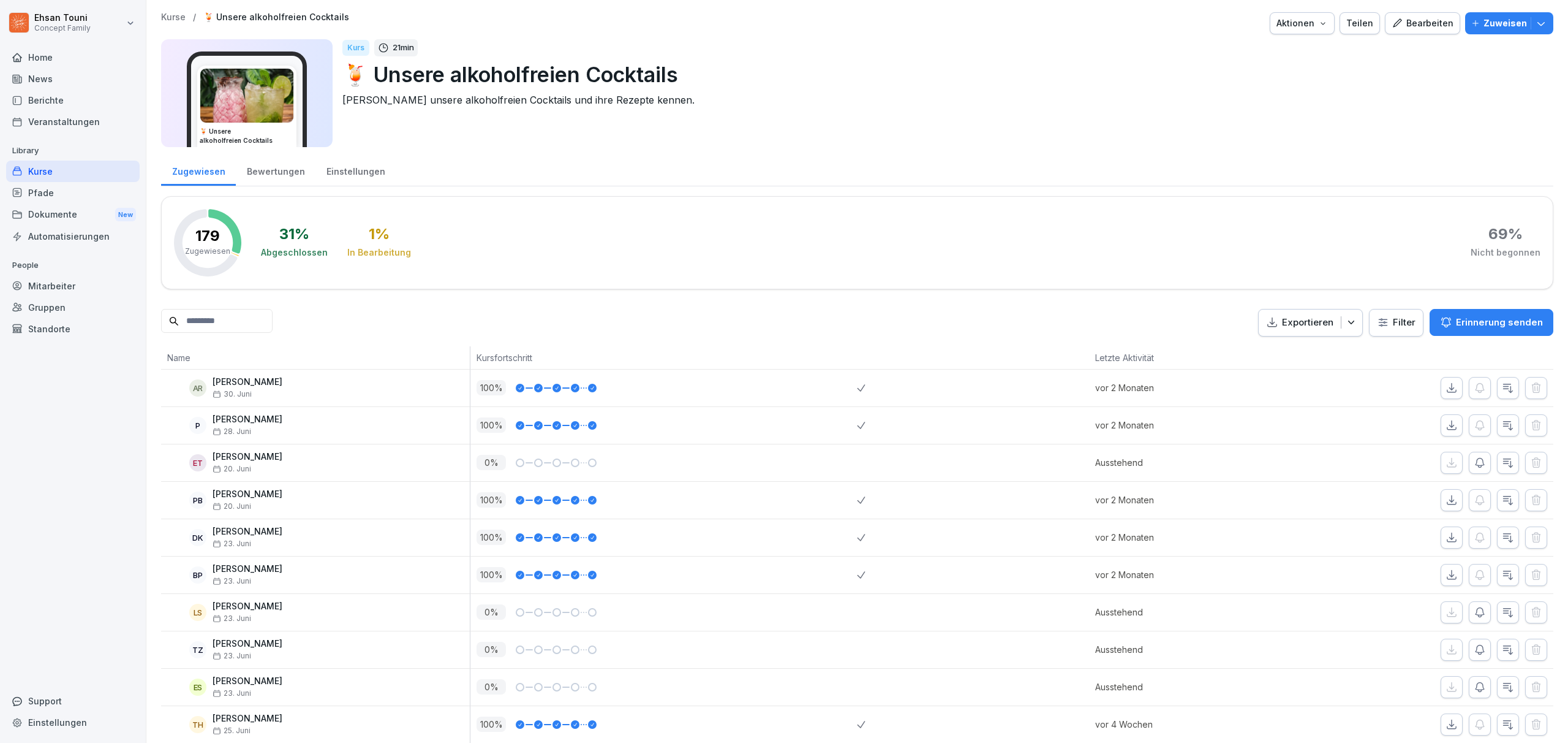
click at [362, 171] on div "Einstellungen" at bounding box center [355, 170] width 80 height 32
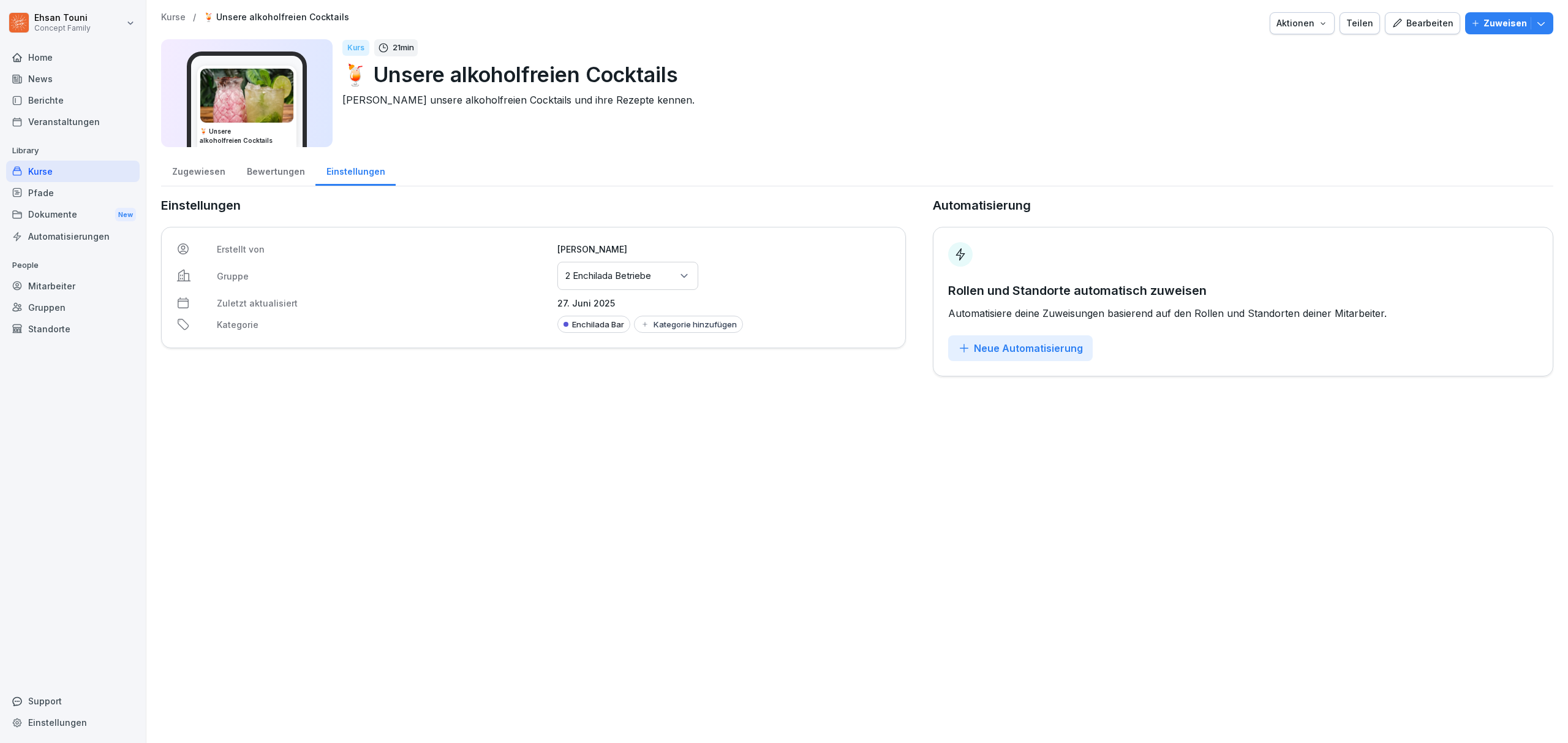
click at [47, 167] on div "Kurse" at bounding box center [73, 171] width 134 height 21
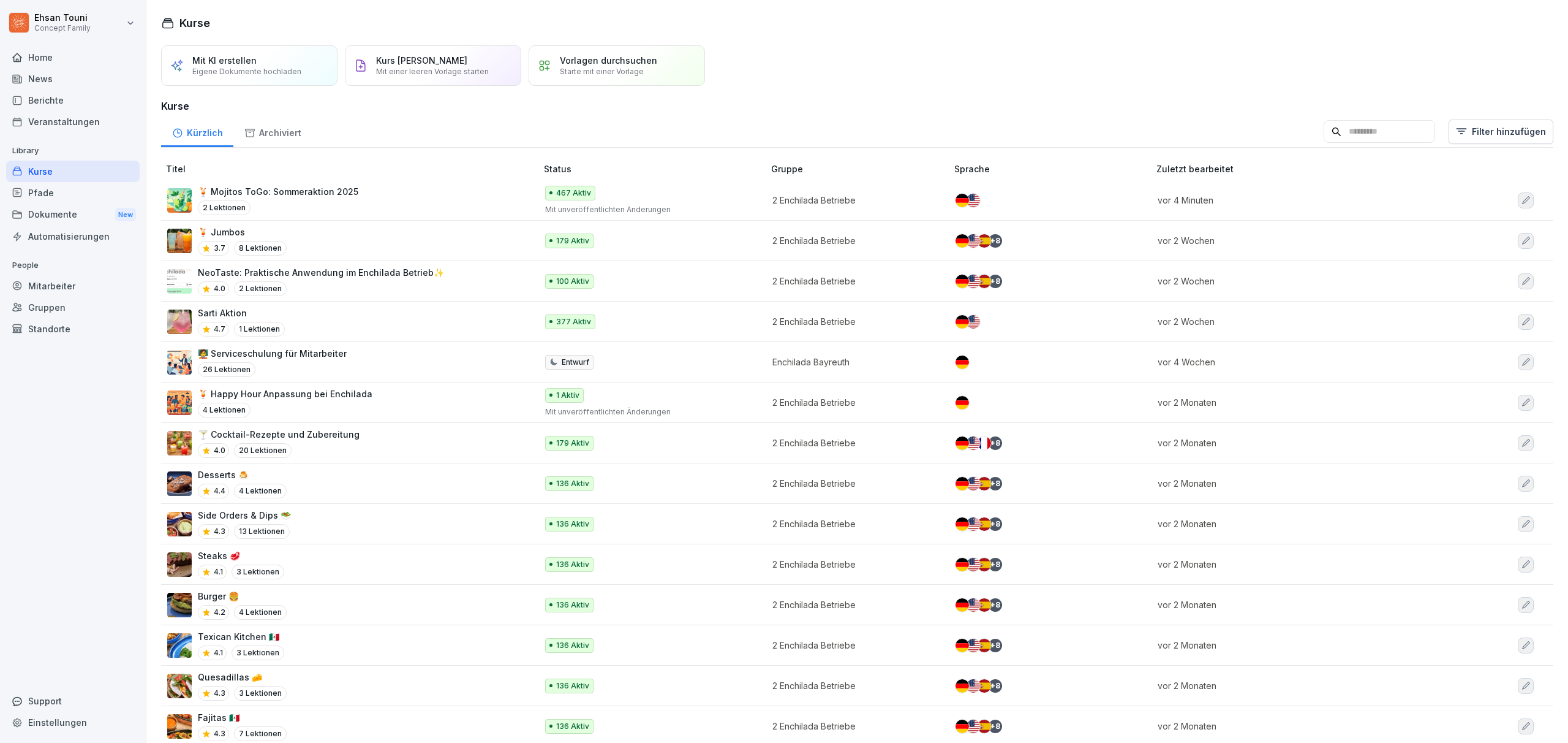
click at [387, 313] on div "Sarti Aktion 4.7 1 Lektionen" at bounding box center [346, 321] width 357 height 30
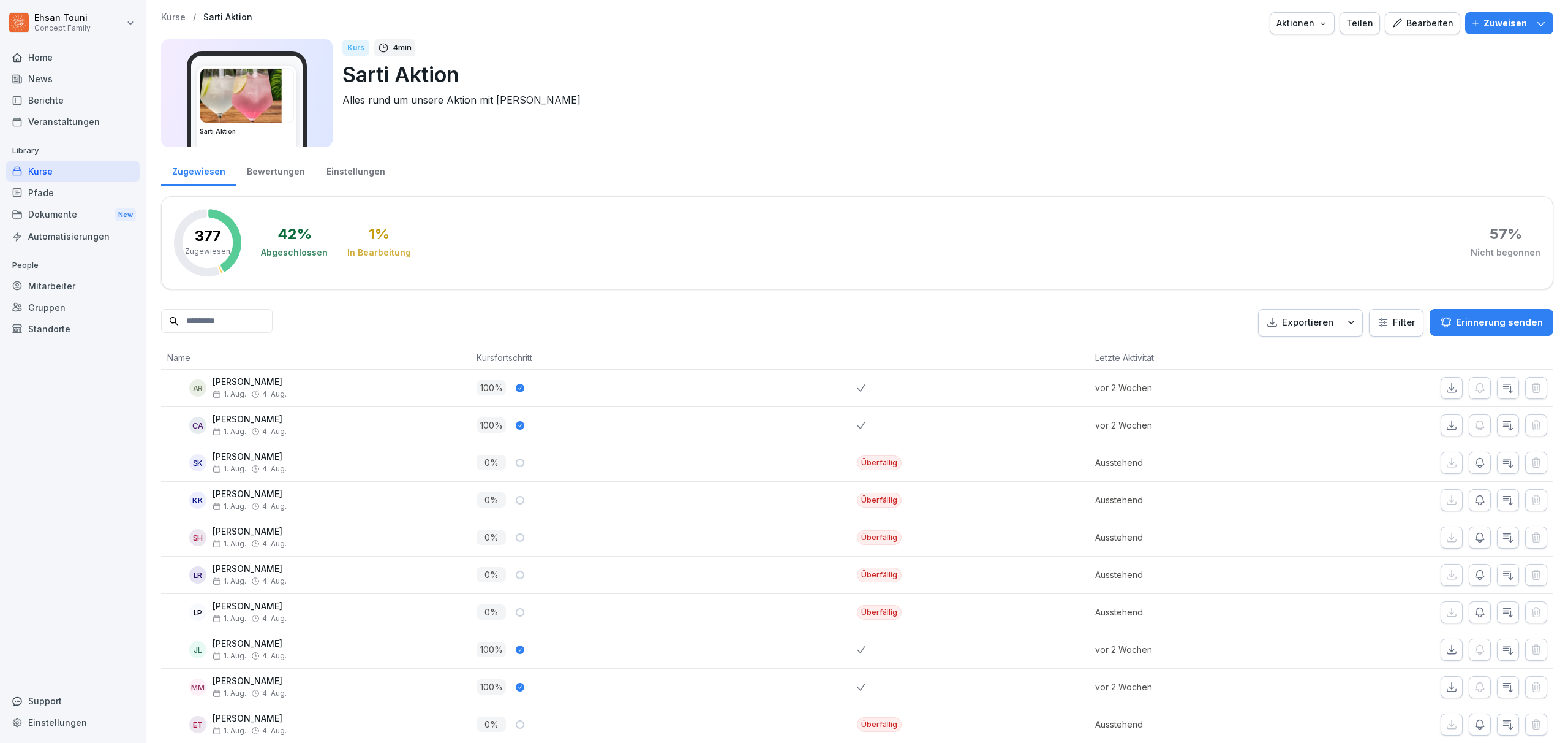
click at [340, 175] on div "Einstellungen" at bounding box center [355, 170] width 80 height 32
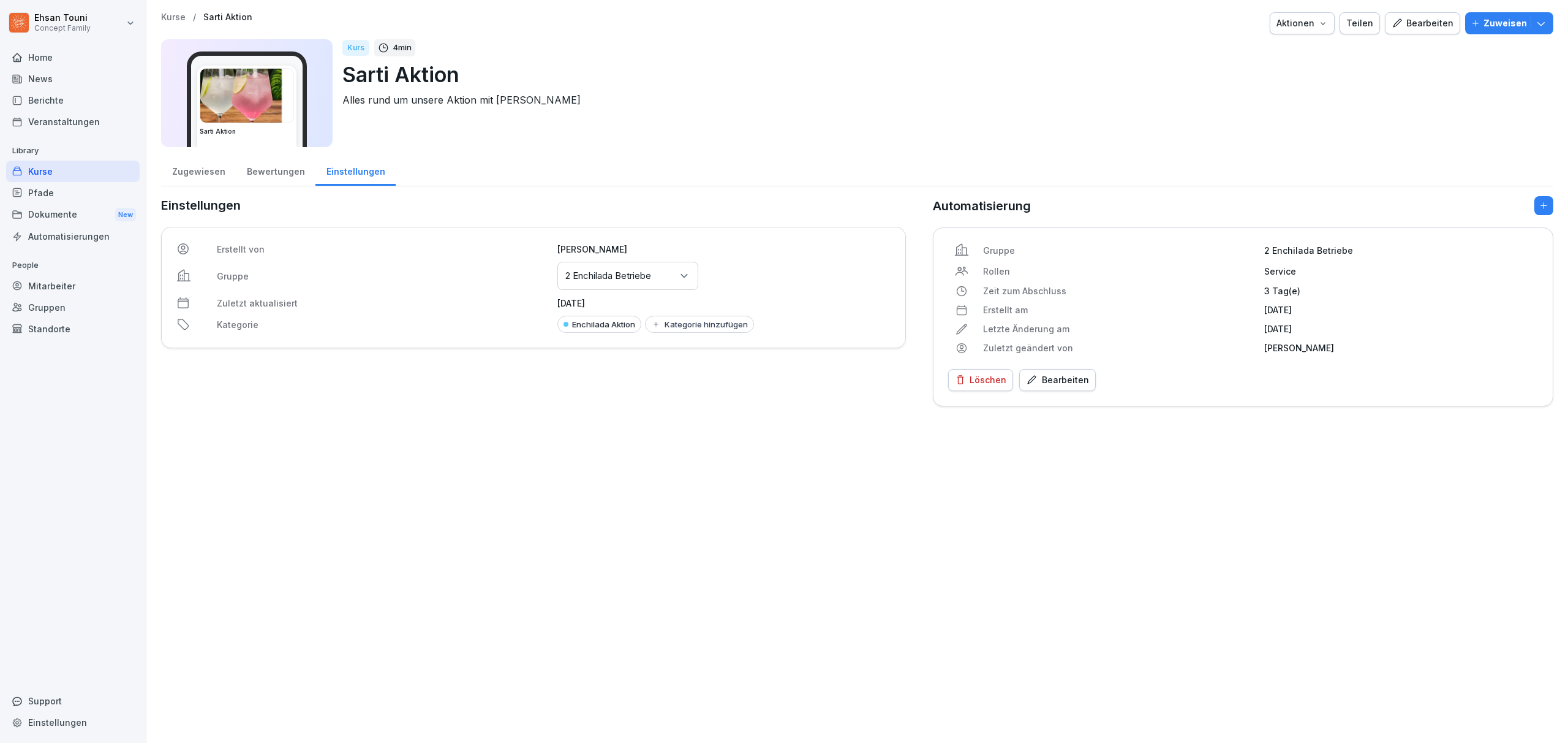
click at [86, 175] on div "Kurse" at bounding box center [73, 171] width 134 height 21
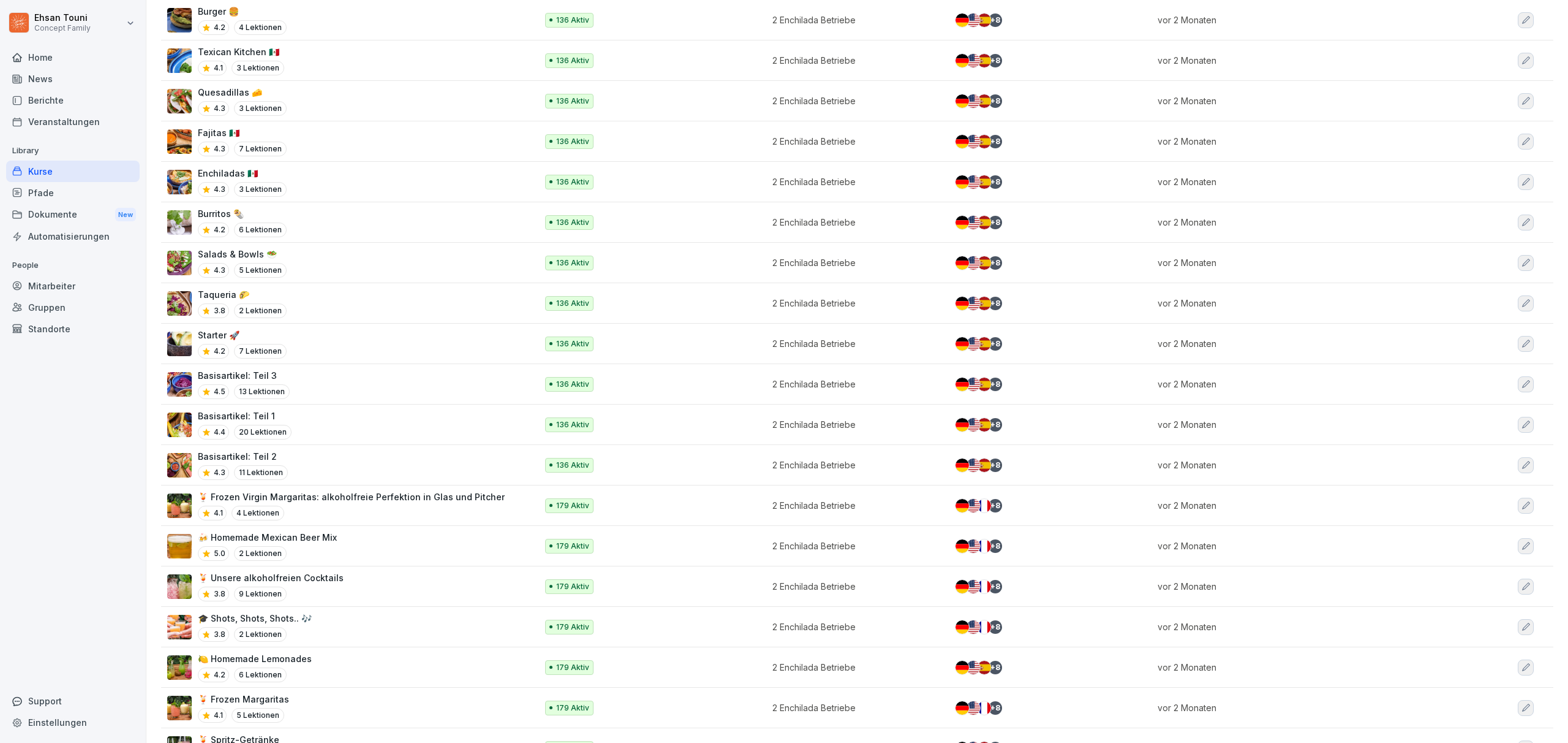
scroll to position [587, 0]
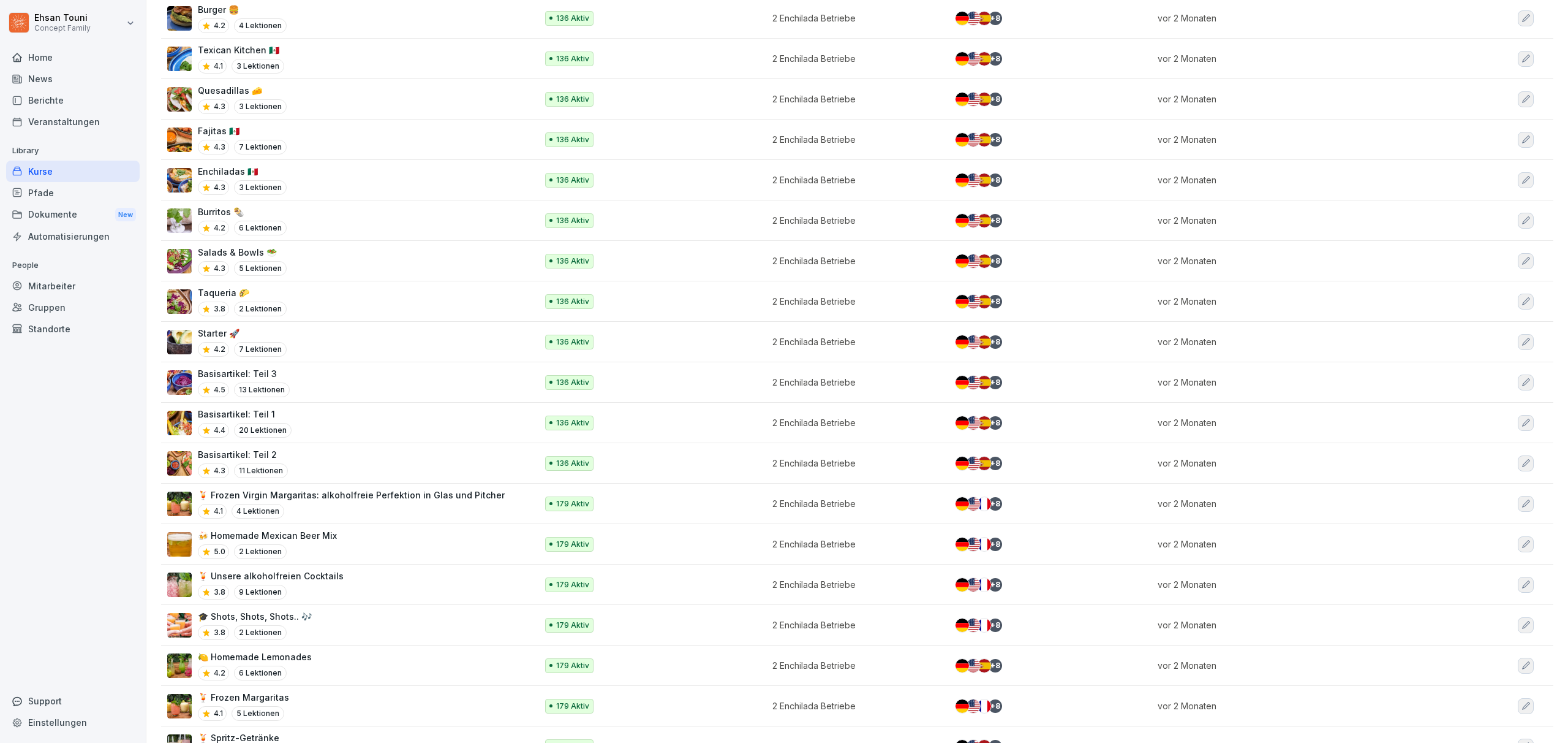
click at [327, 650] on div "🍋 Homemade Lemonades 4.2 6 Lektionen" at bounding box center [346, 665] width 357 height 30
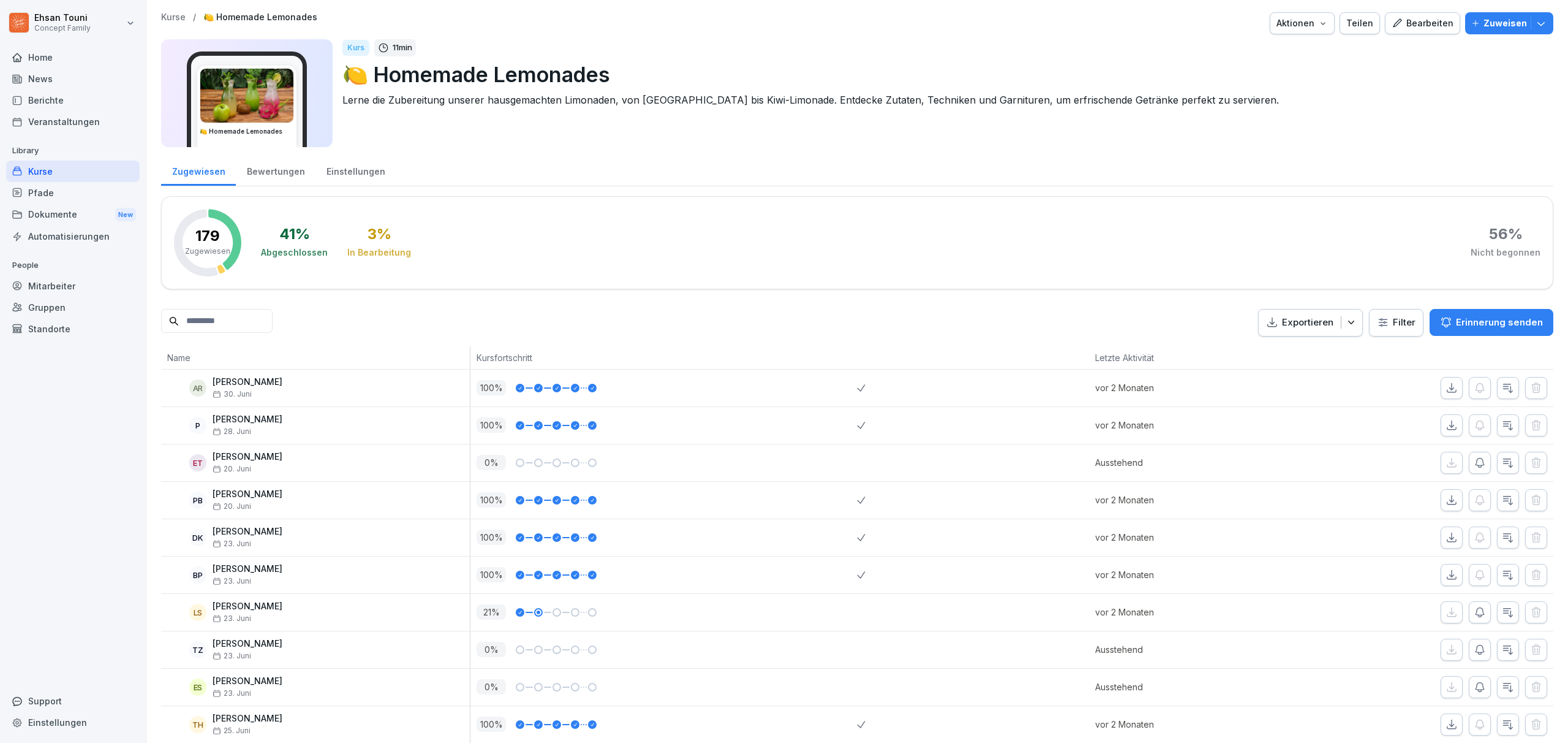
click at [339, 177] on div "Einstellungen" at bounding box center [355, 170] width 80 height 32
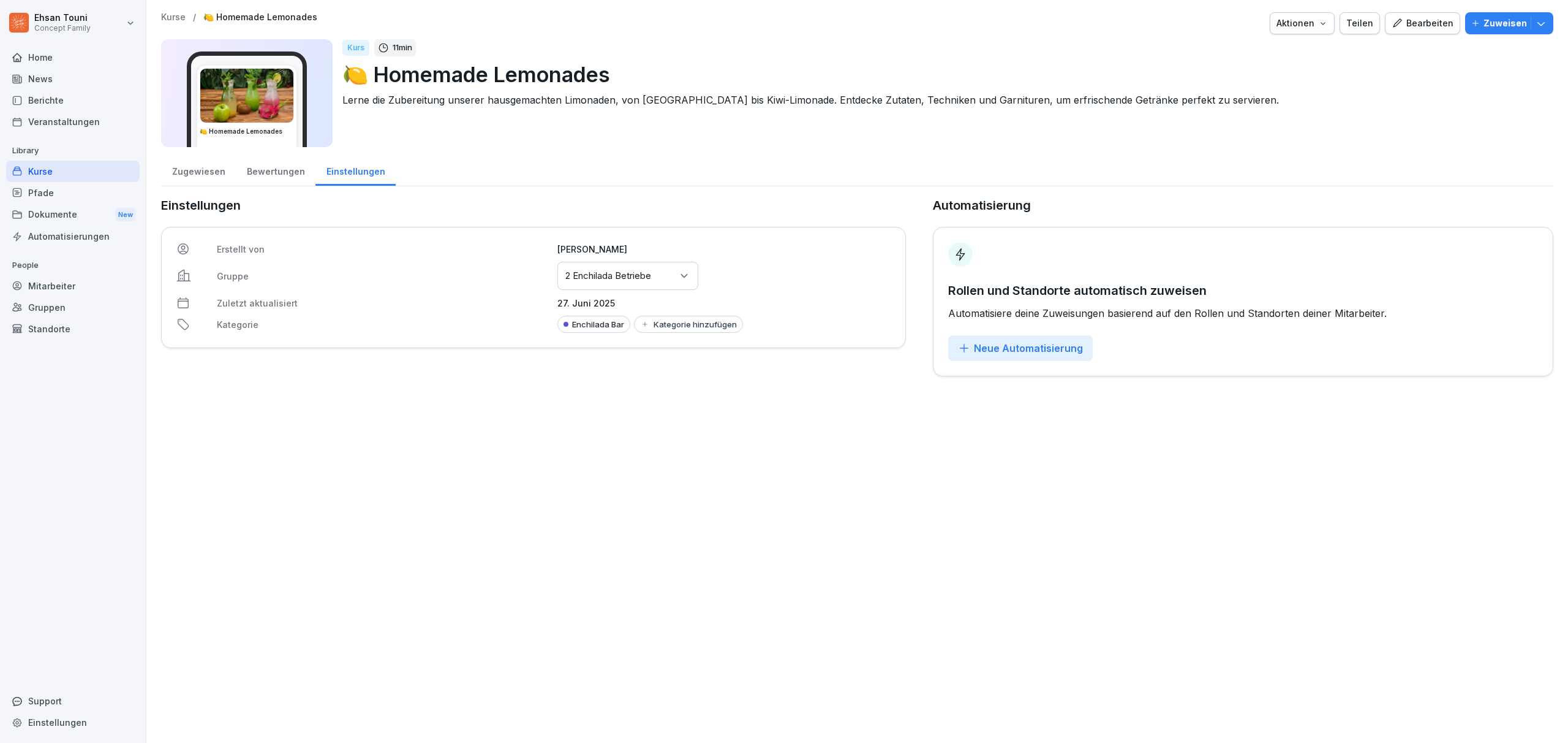
click at [203, 166] on div "Zugewiesen" at bounding box center [199, 170] width 75 height 32
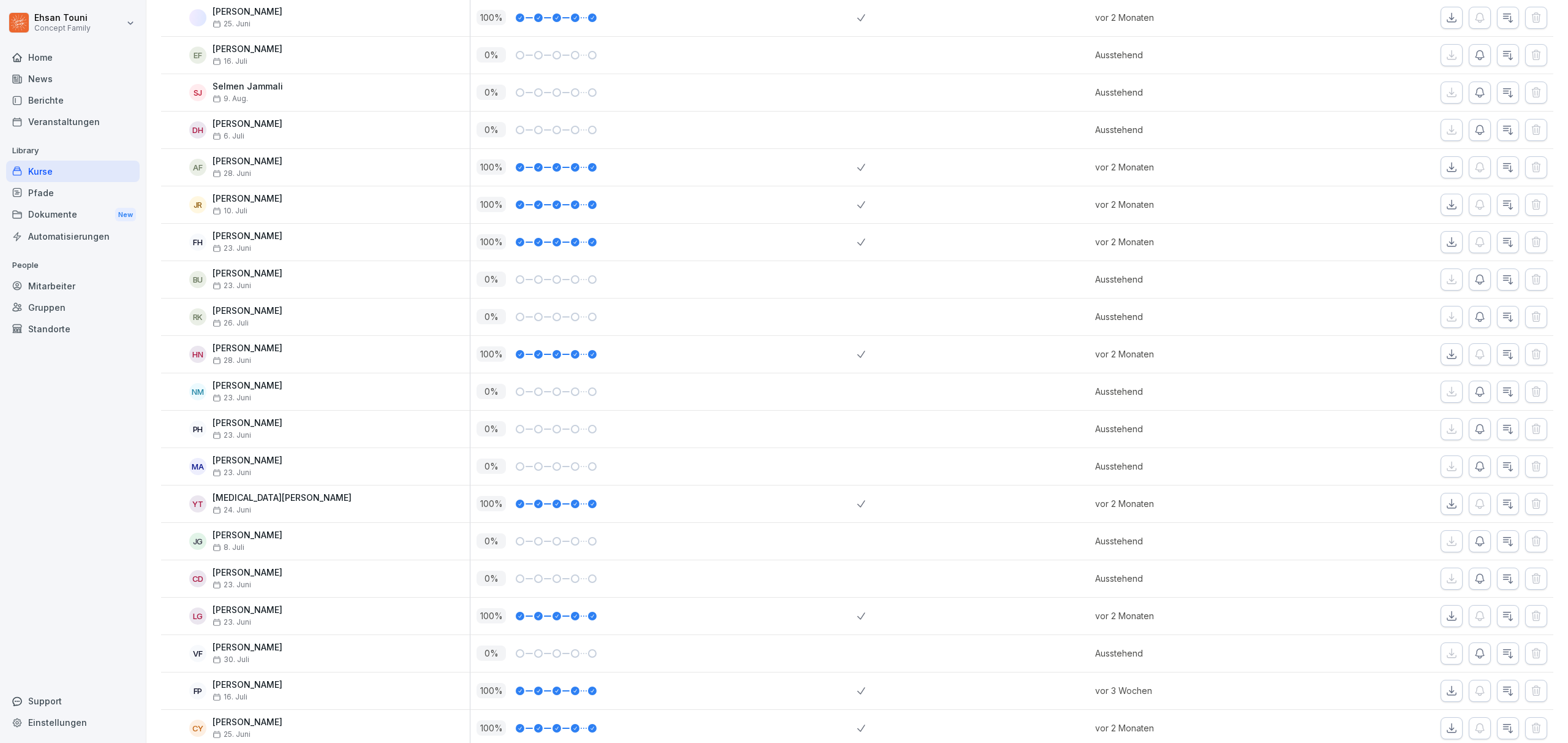
scroll to position [6330, 0]
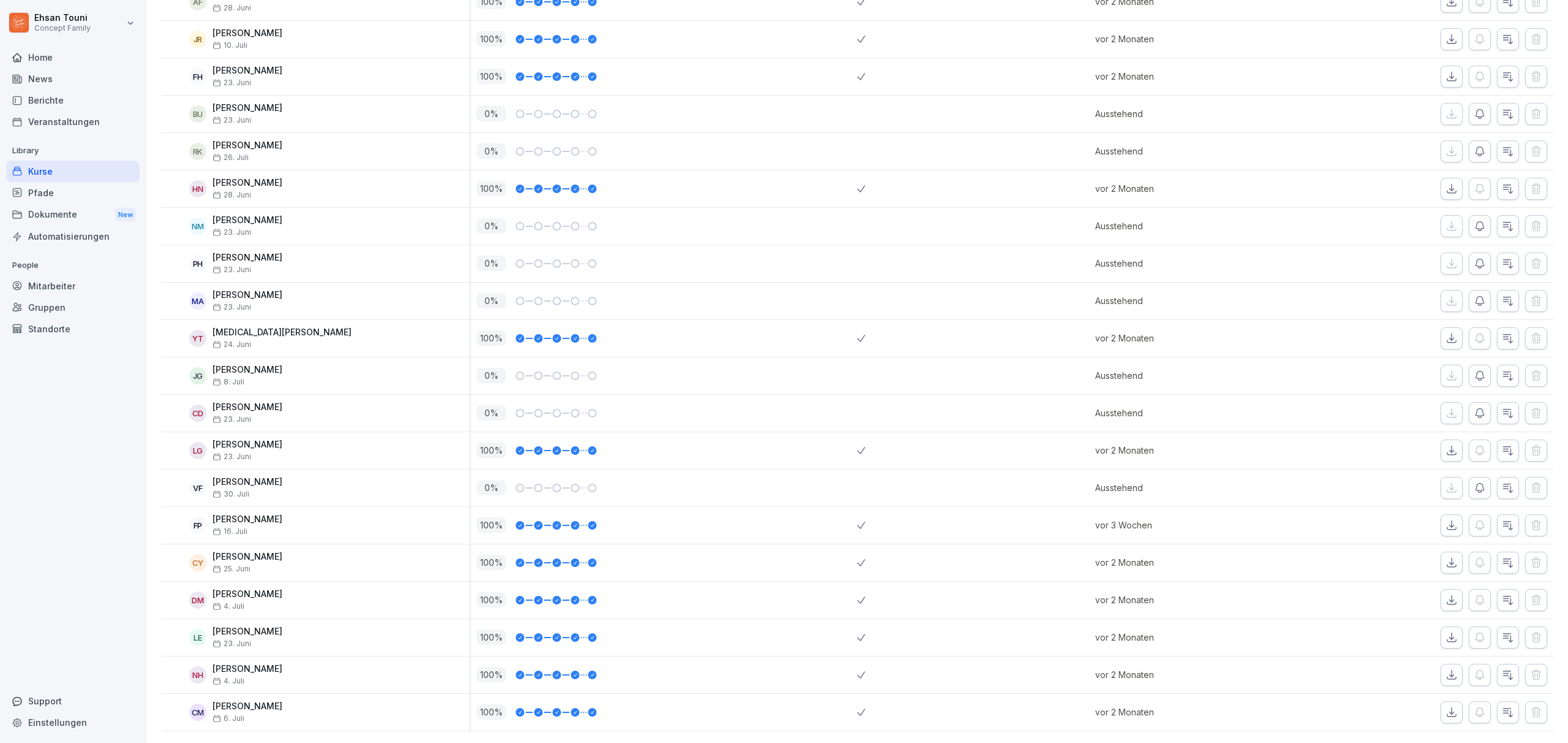
click at [46, 164] on div "Kurse" at bounding box center [73, 171] width 134 height 21
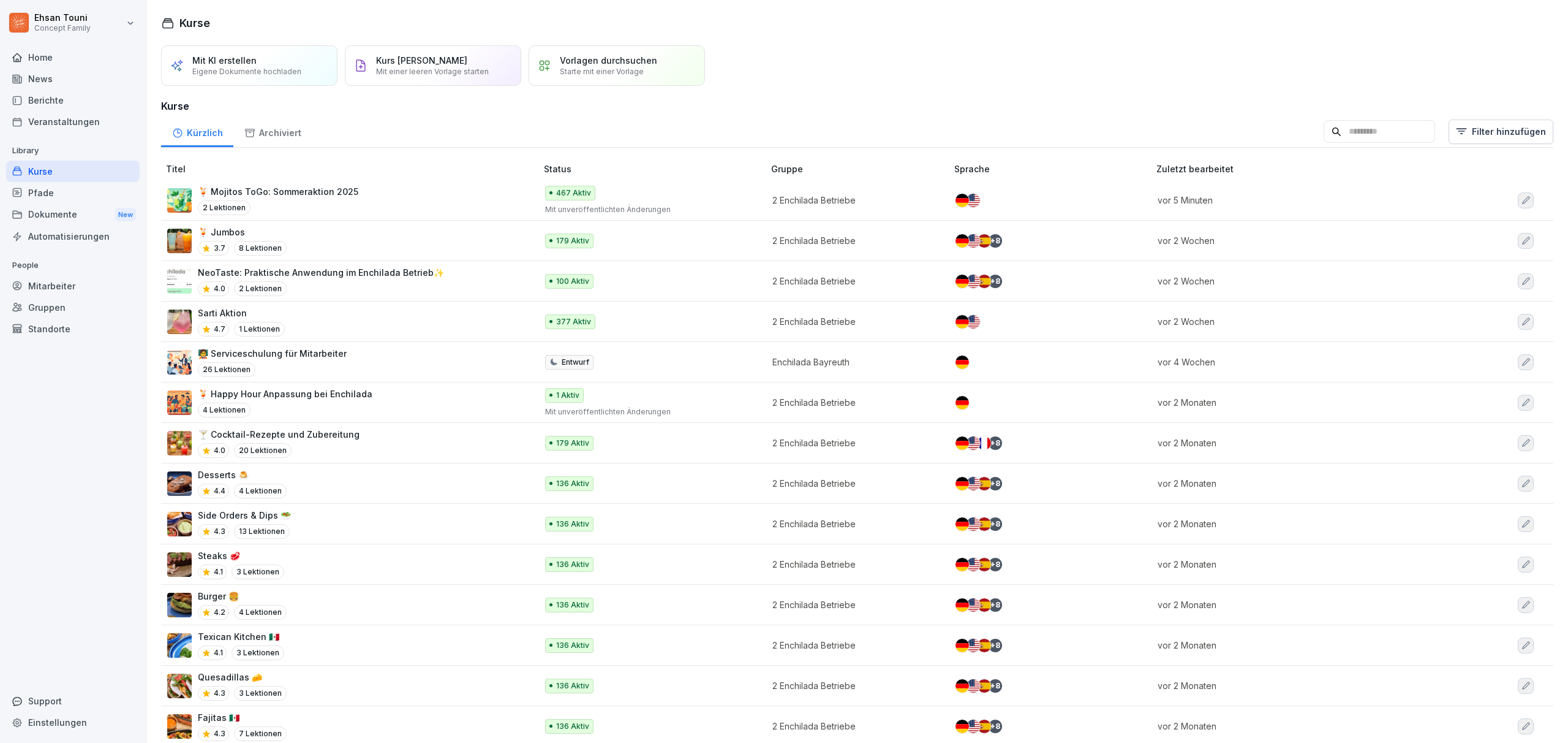
click at [72, 170] on div "Kurse" at bounding box center [73, 171] width 134 height 21
